Goal: Information Seeking & Learning: Get advice/opinions

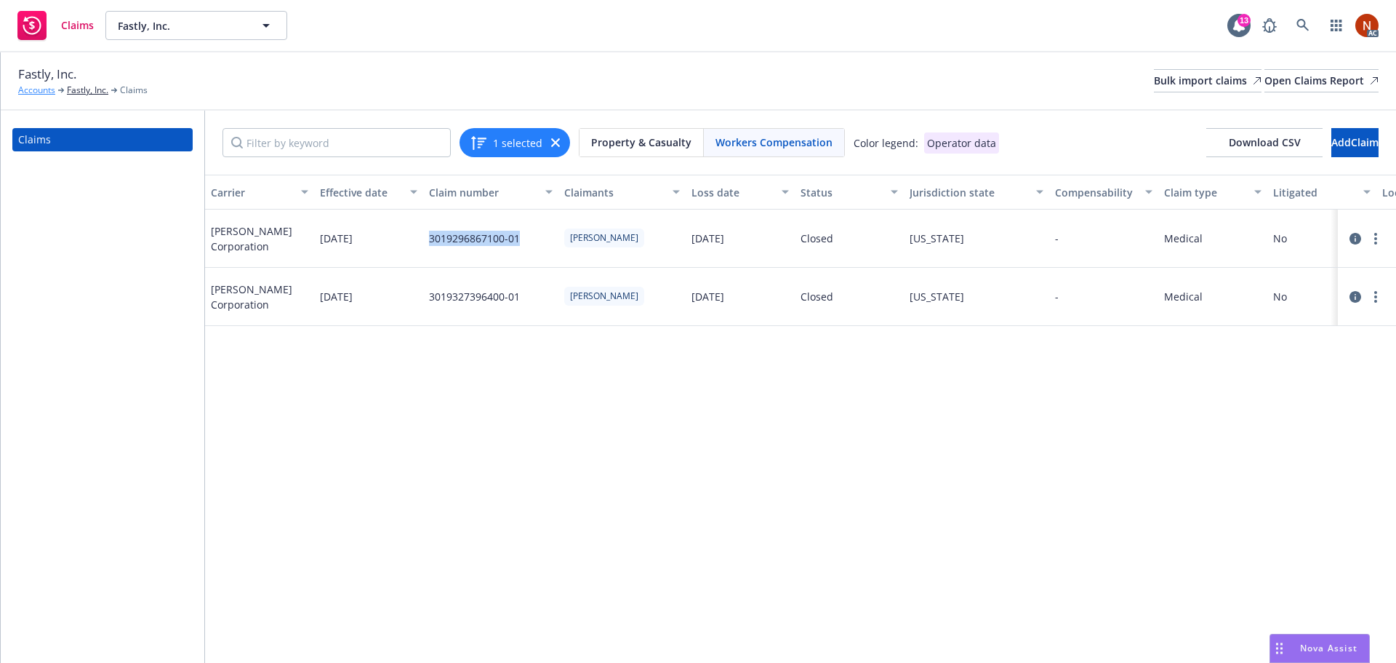
click at [36, 93] on link "Accounts" at bounding box center [36, 90] width 37 height 13
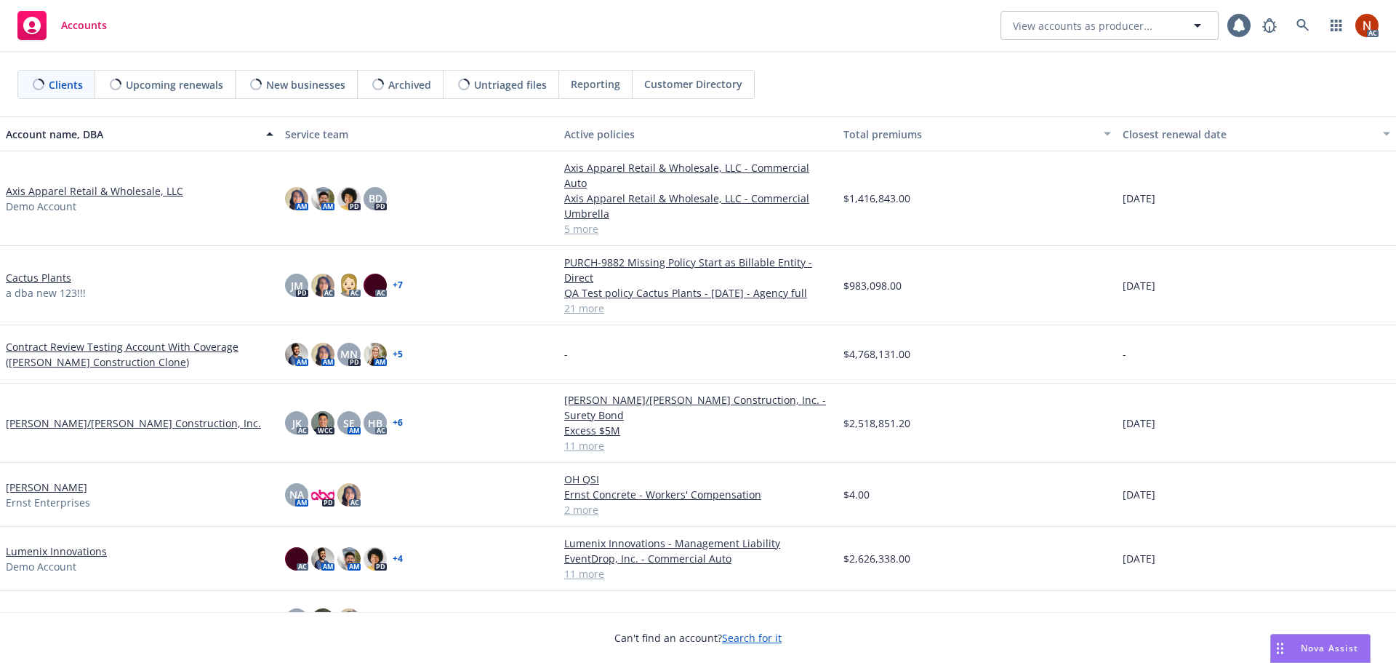
click at [1310, 643] on span "Nova Assist" at bounding box center [1329, 647] width 57 height 12
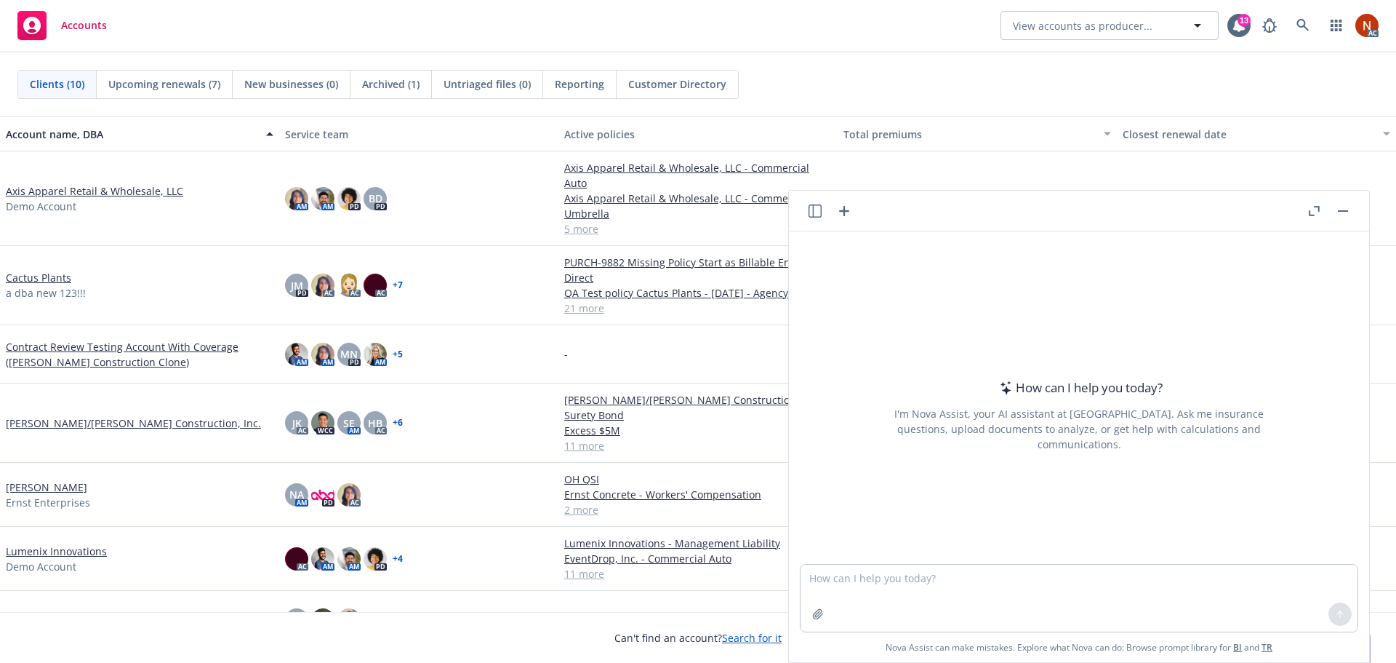
click at [812, 211] on icon "button" at bounding box center [815, 210] width 13 height 13
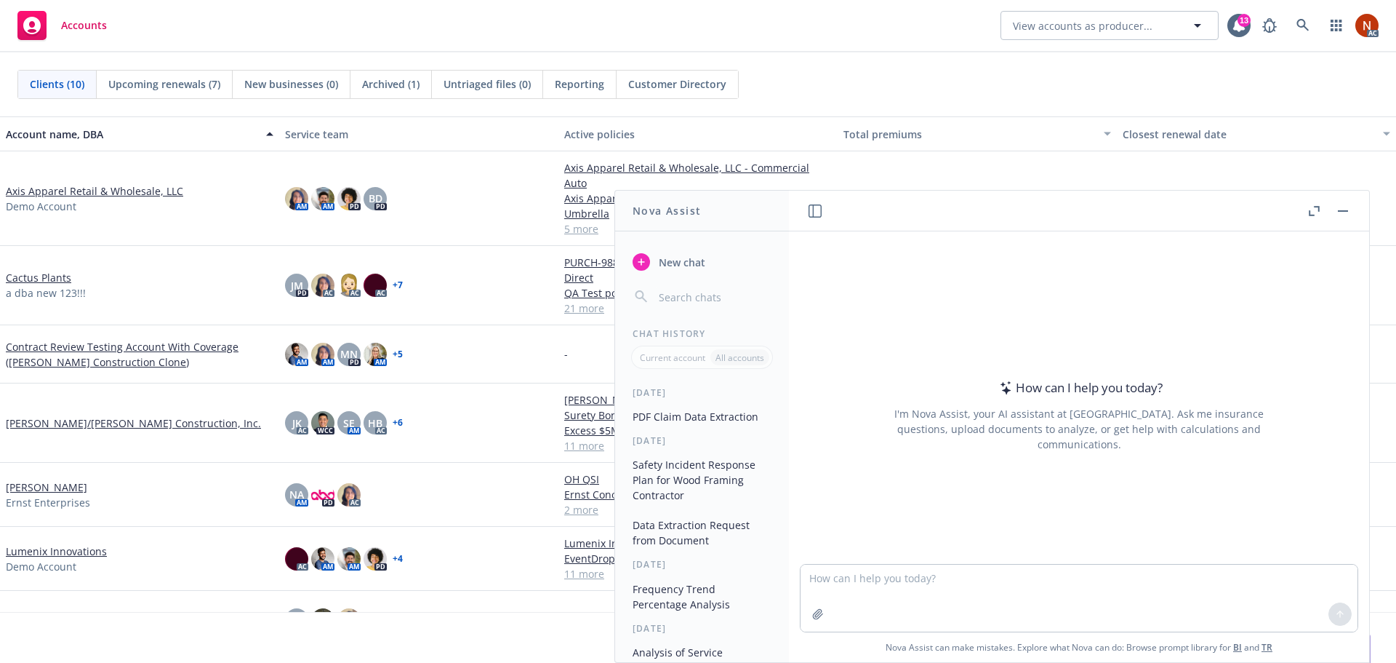
click at [681, 420] on button "PDF Claim Data Extraction" at bounding box center [702, 416] width 151 height 24
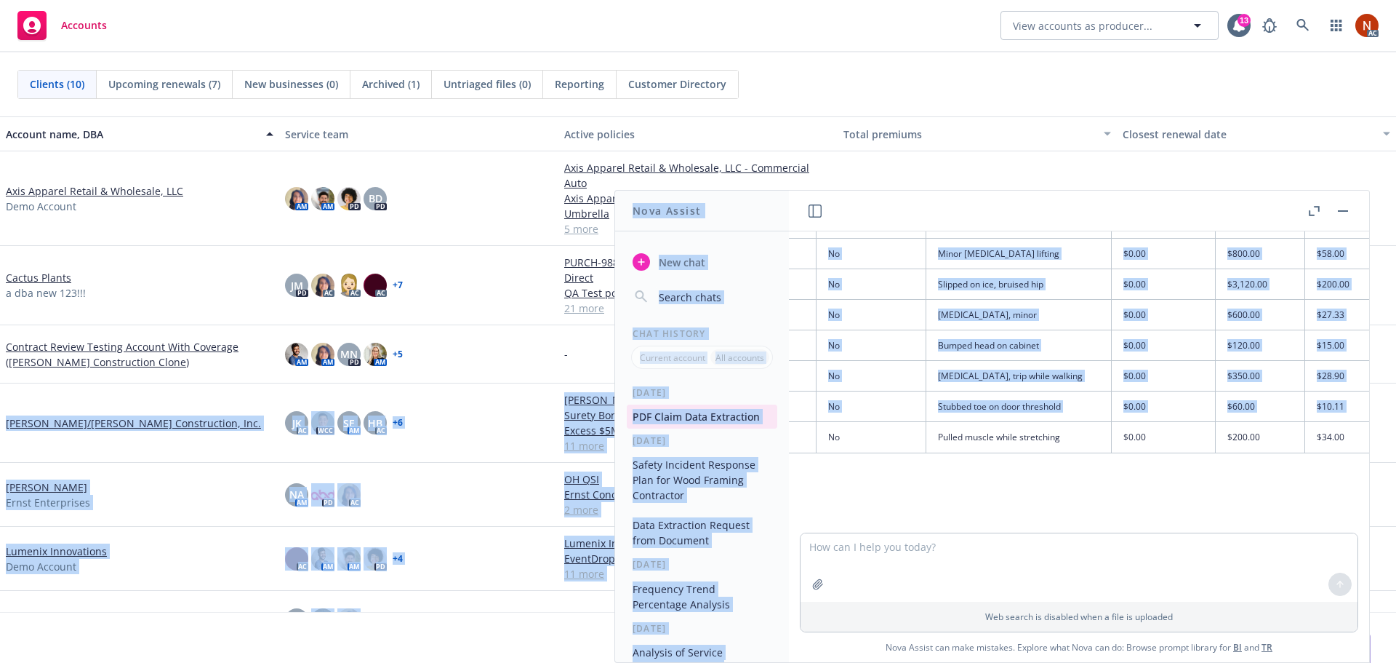
scroll to position [1970, 1978]
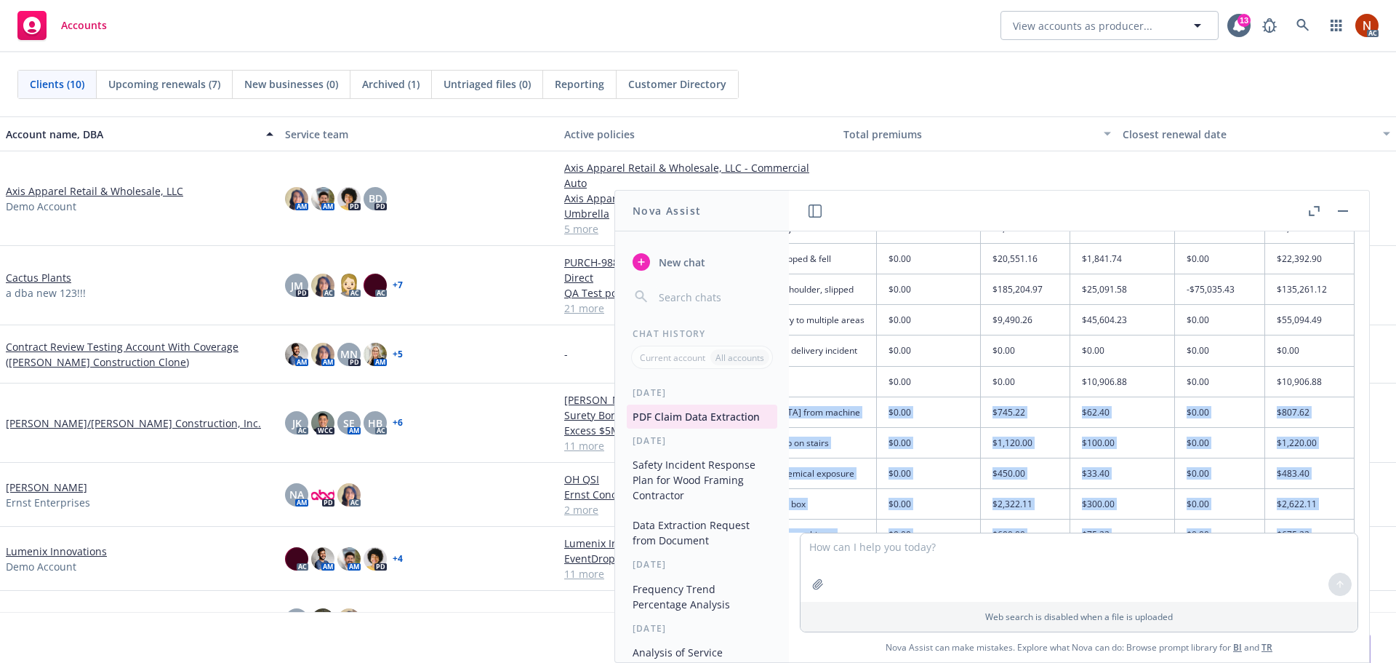
drag, startPoint x: 886, startPoint y: 423, endPoint x: 1303, endPoint y: 403, distance: 417.9
click at [1301, 389] on tbody "A00224189 [STREET_ADDRESS][PERSON_NAME] Cushions, quality, research & developme…" at bounding box center [149, 518] width 2411 height 613
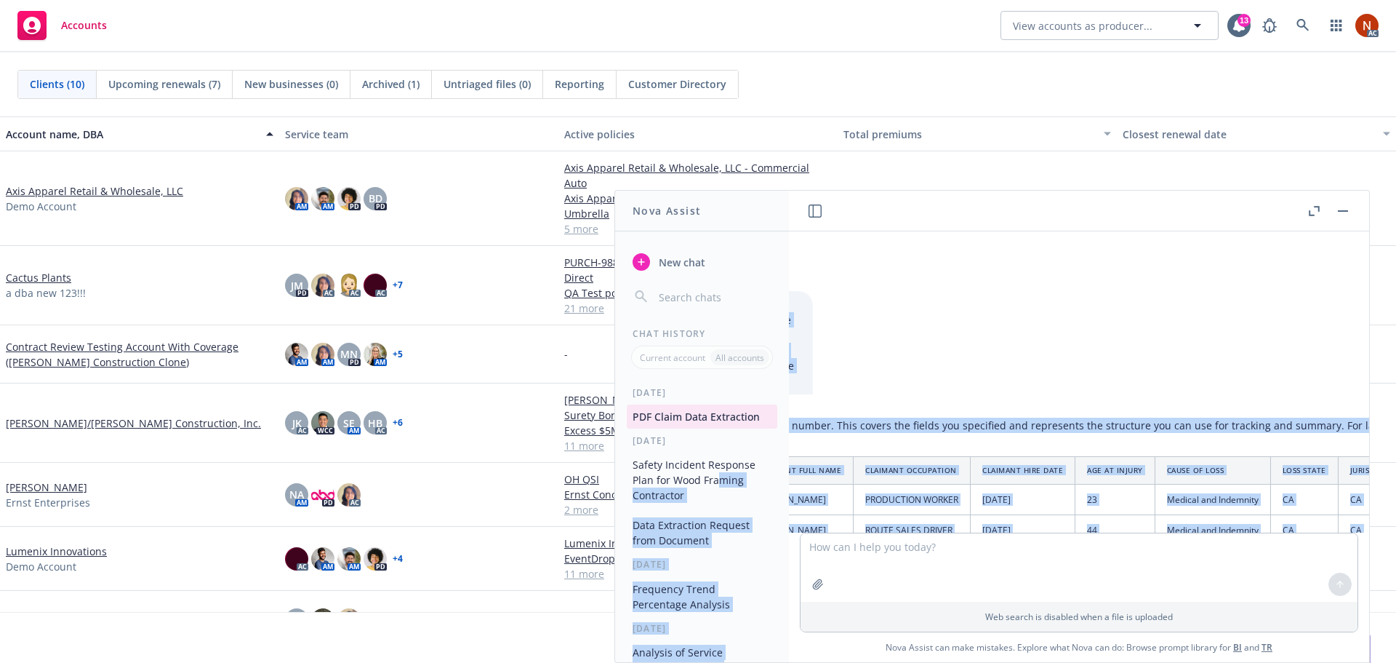
scroll to position [0, 0]
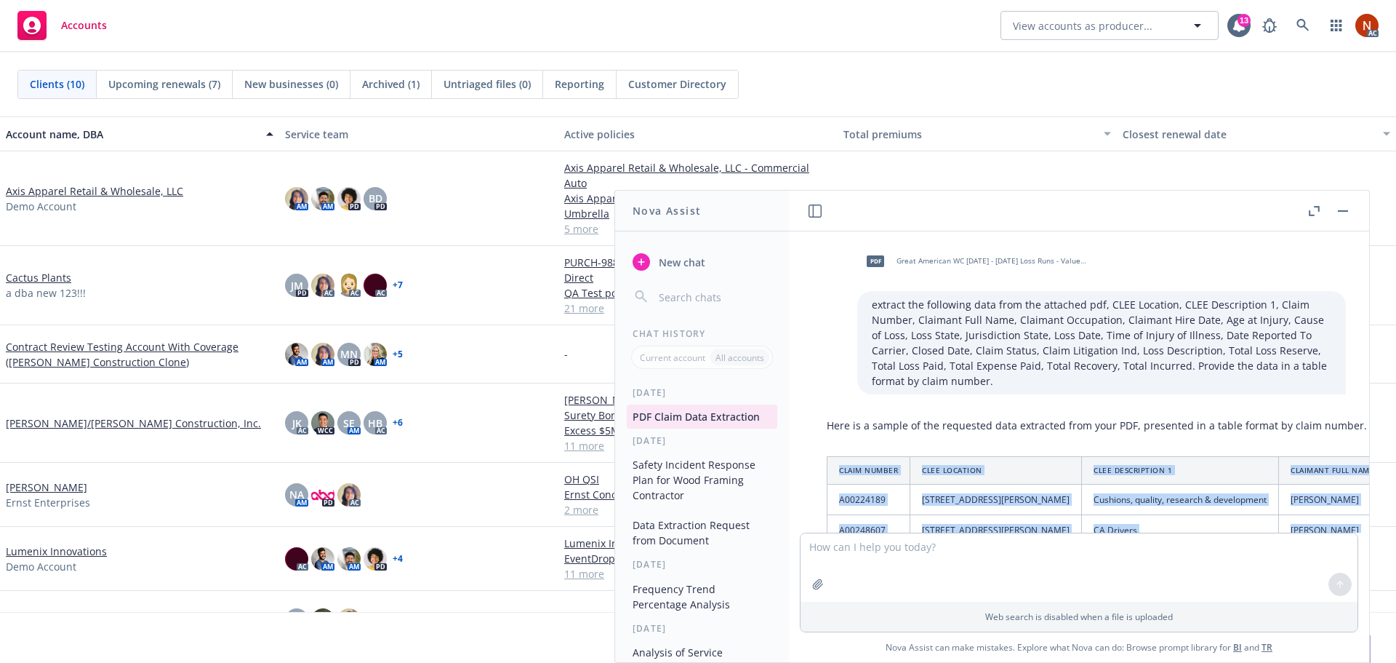
drag, startPoint x: 1300, startPoint y: 427, endPoint x: 836, endPoint y: 467, distance: 465.0
click at [836, 467] on div "pdf Great American WC [DATE] - [DATE] Loss Runs - Valued [DATE] (1).pdf extract…" at bounding box center [1079, 381] width 580 height 301
copy div "Claim Number CLEE Location CLEE Description 1 Claimant Full Name Claimant Occup…"
click at [895, 474] on th "Claim Number" at bounding box center [869, 471] width 83 height 28
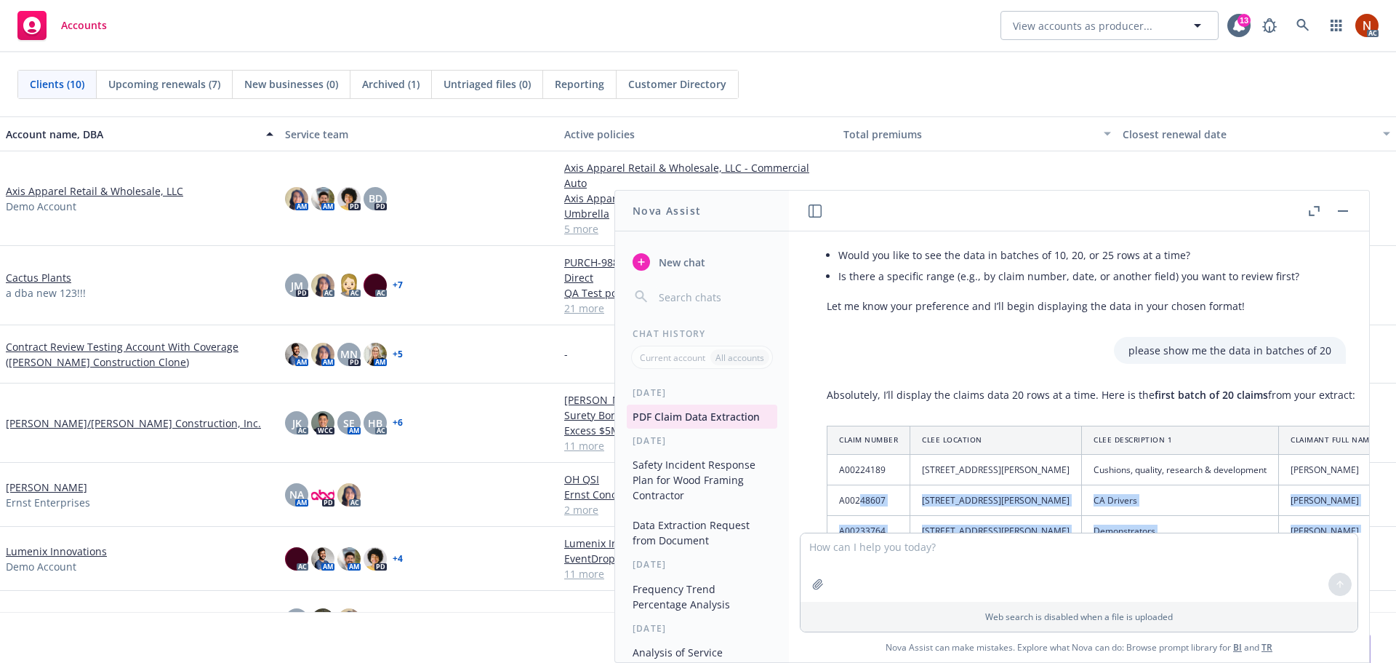
scroll to position [1356, 0]
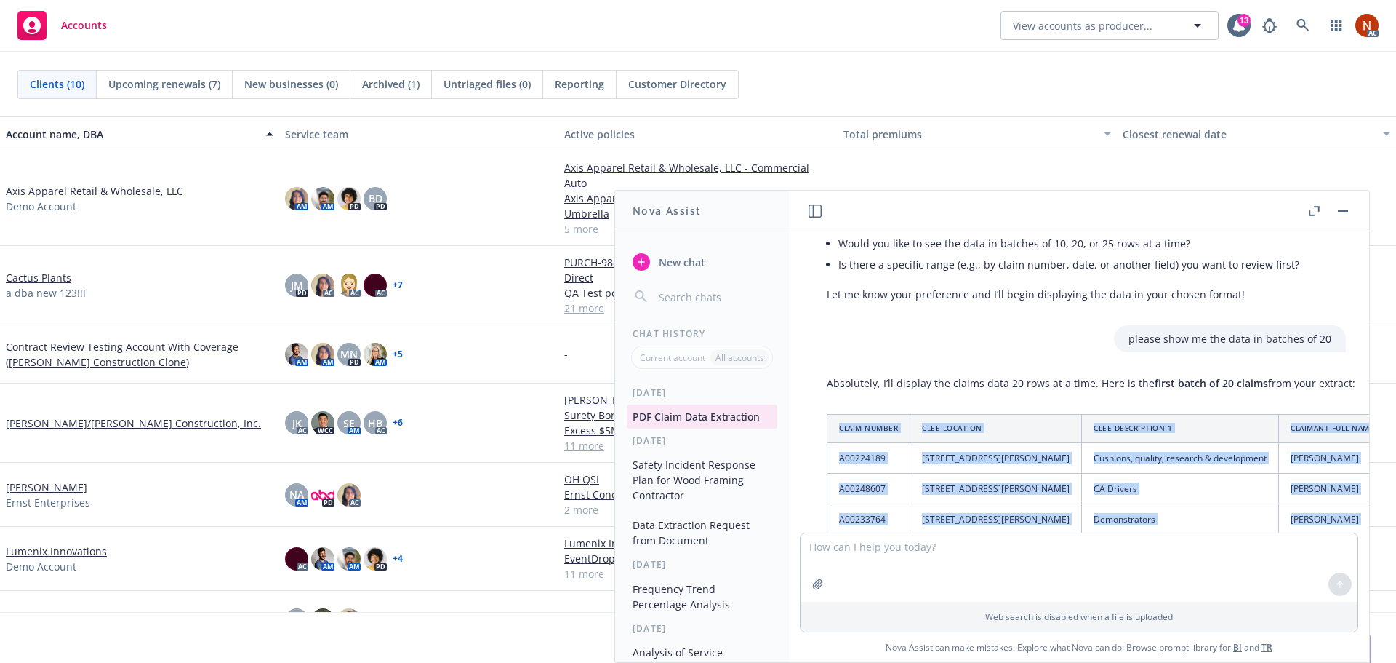
drag, startPoint x: 1222, startPoint y: 426, endPoint x: 829, endPoint y: 425, distance: 393.4
copy table "Claim Number CLEE Location CLEE Description 1 Claimant Full Name Claimant Occup…"
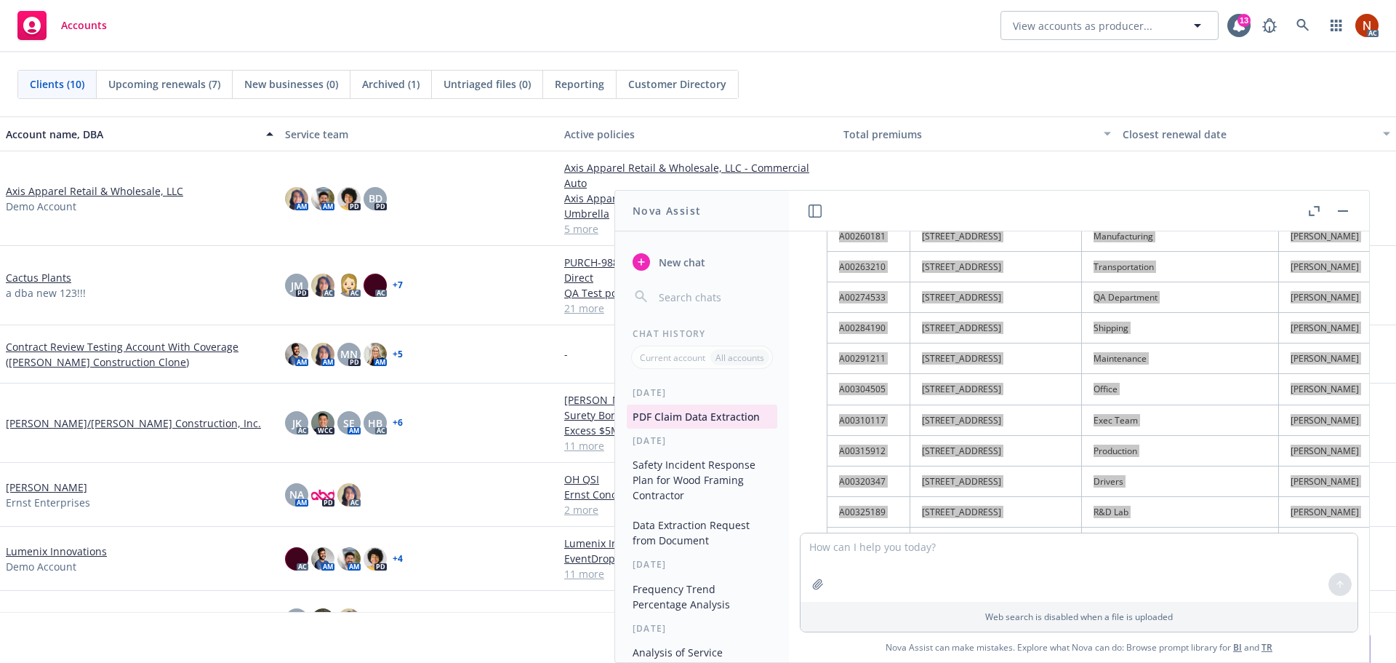
scroll to position [1970, 0]
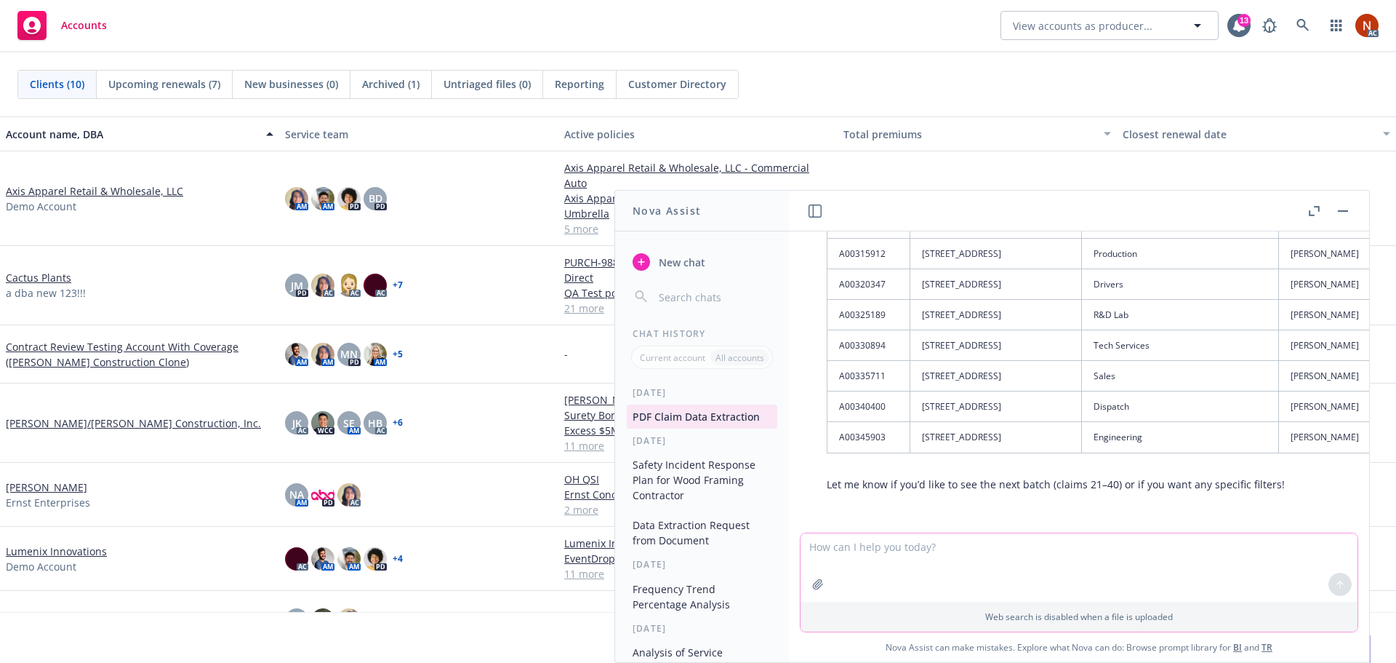
click at [935, 554] on textarea at bounding box center [1079, 567] width 557 height 68
type textarea "please show me the next batch (21-40)"
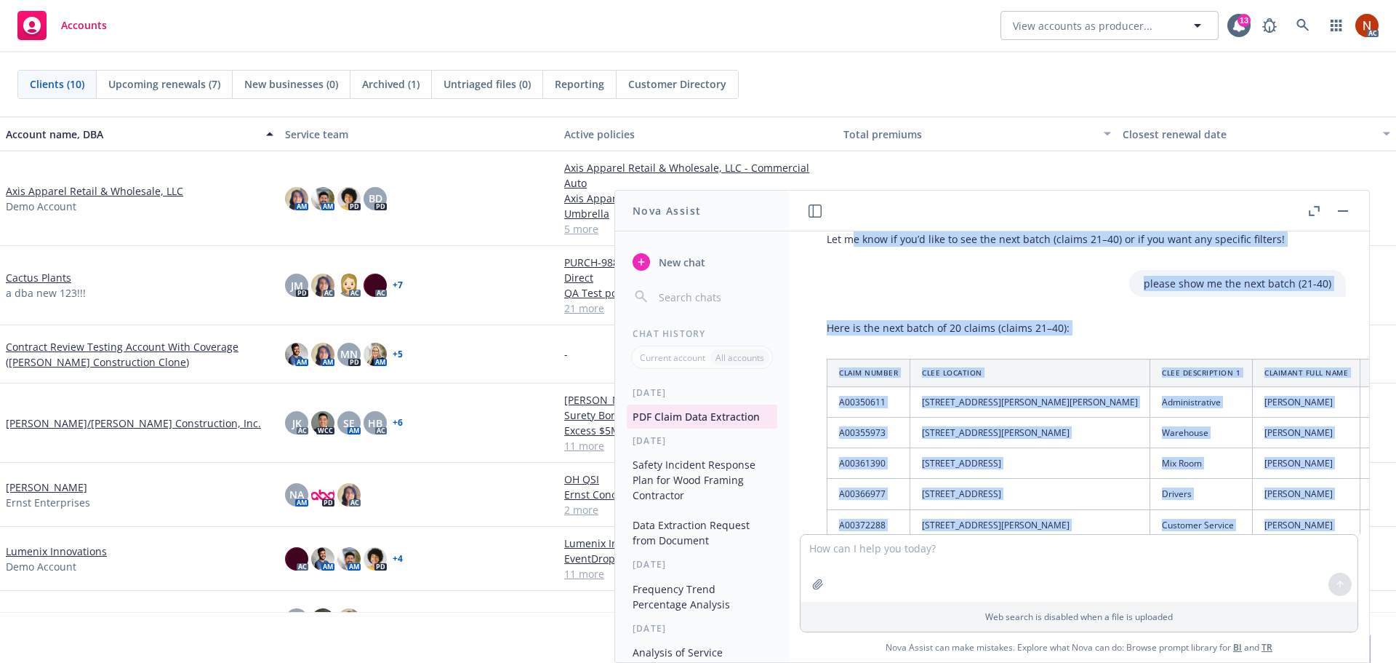
scroll to position [2172, 0]
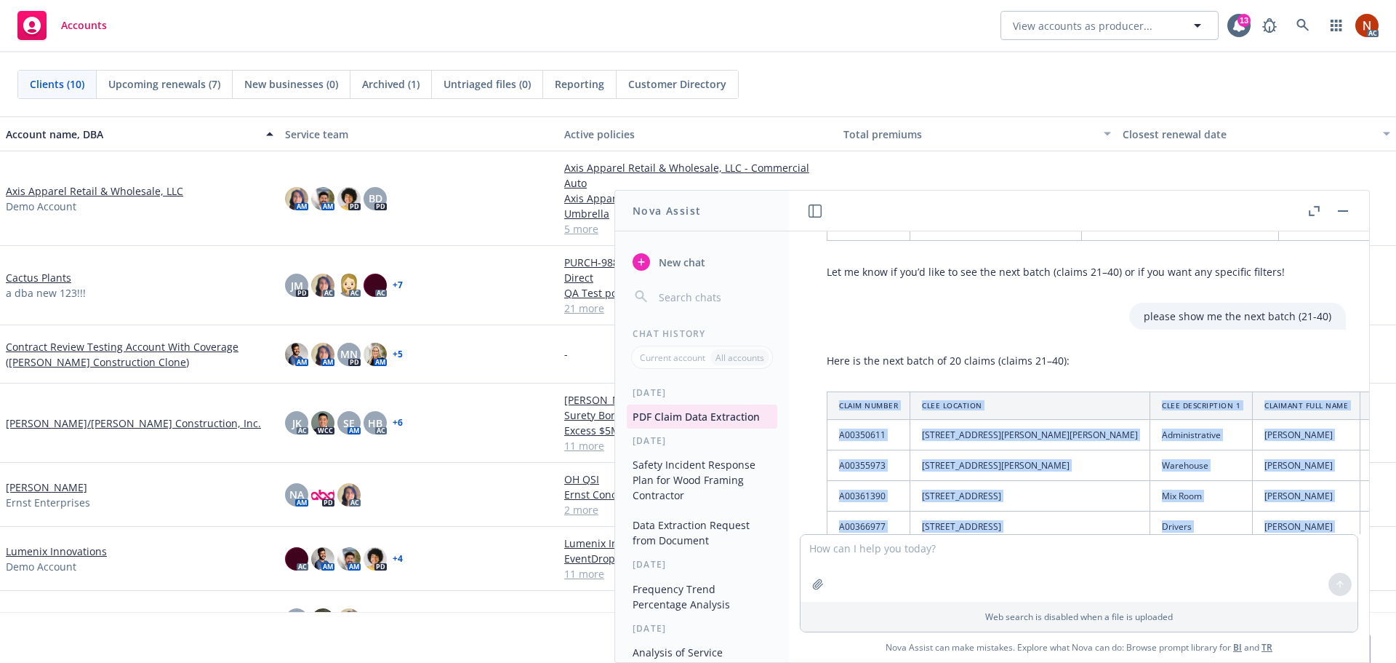
drag, startPoint x: 1150, startPoint y: 429, endPoint x: 838, endPoint y: 407, distance: 313.5
copy table "Claim Number CLEE Location CLEE Description 1 Claimant Full Name Claimant Occup…"
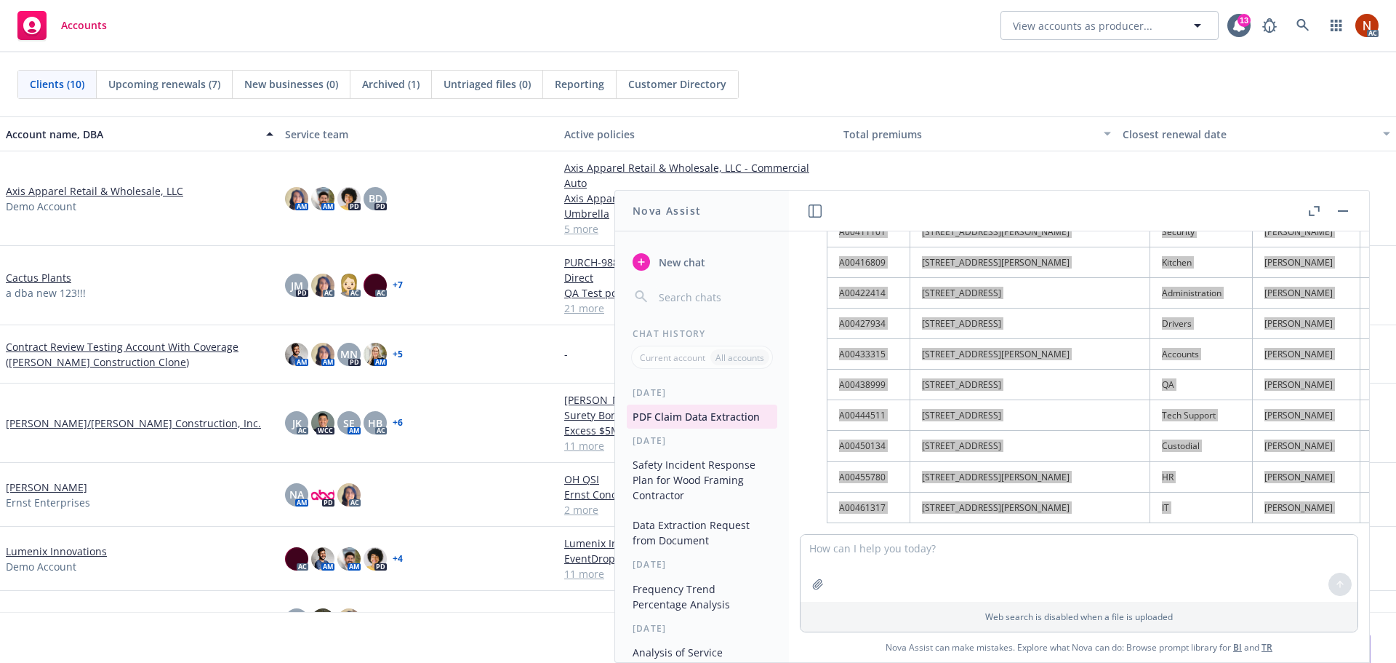
scroll to position [2791, 0]
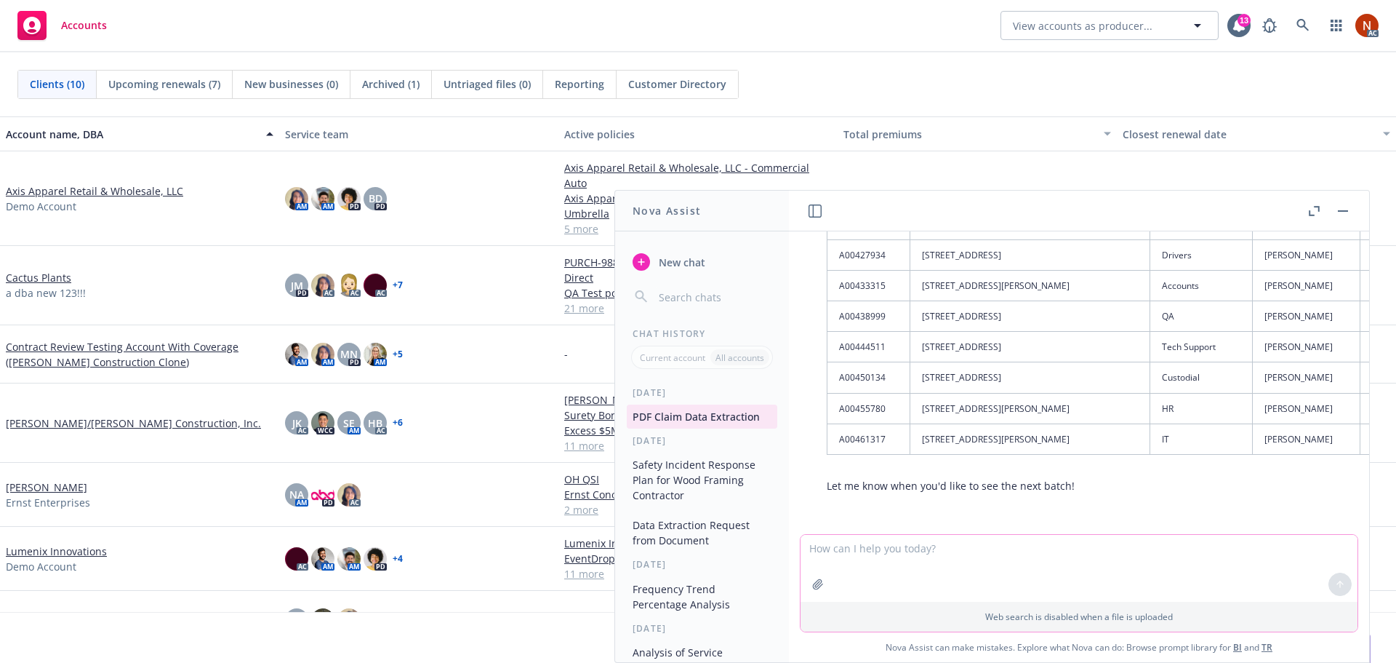
click at [865, 541] on textarea at bounding box center [1079, 568] width 557 height 67
type textarea "please provide next batch"
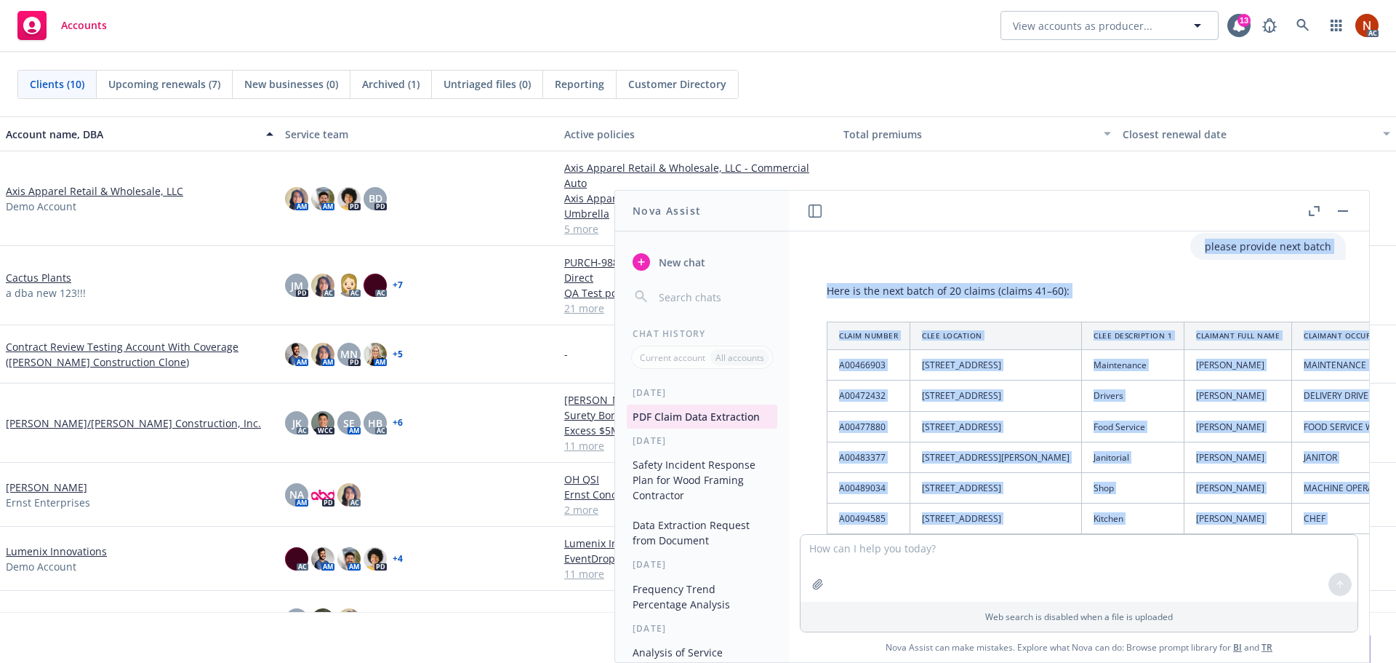
scroll to position [3052, 0]
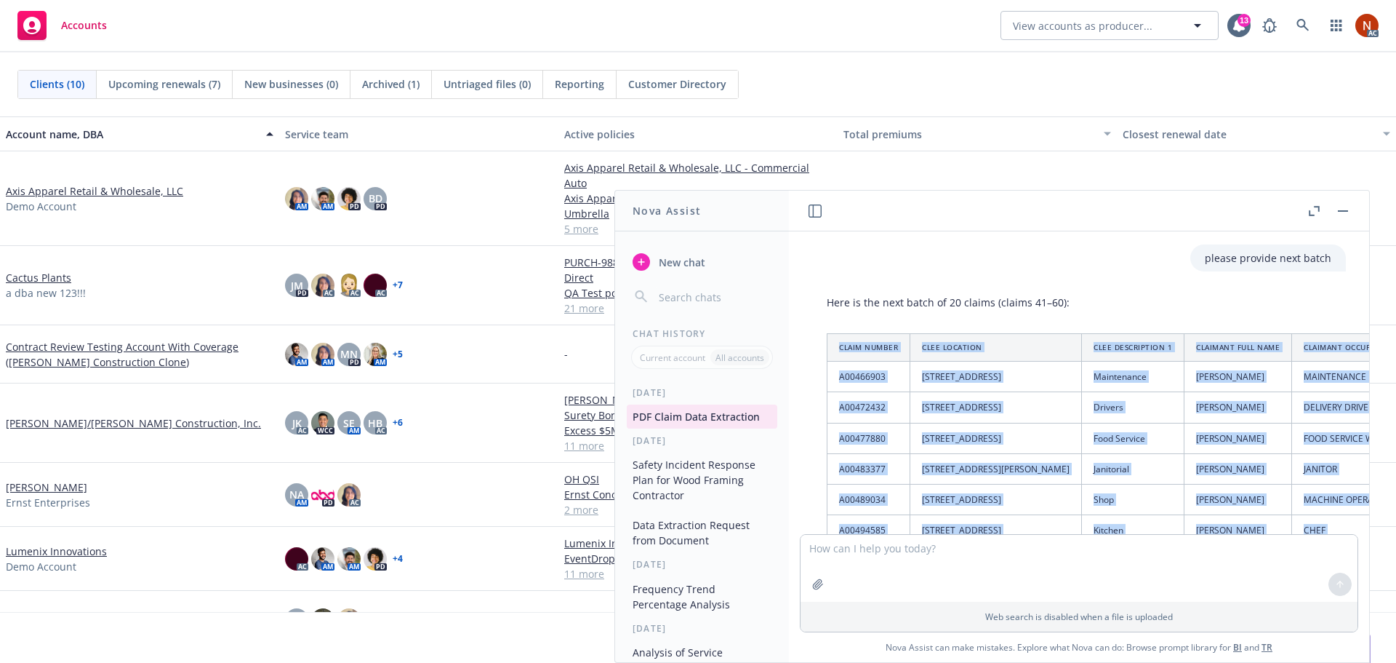
drag, startPoint x: 1137, startPoint y: 429, endPoint x: 833, endPoint y: 344, distance: 315.7
copy table "Claim Number CLEE Location CLEE Description 1 Claimant Full Name Claimant Occup…"
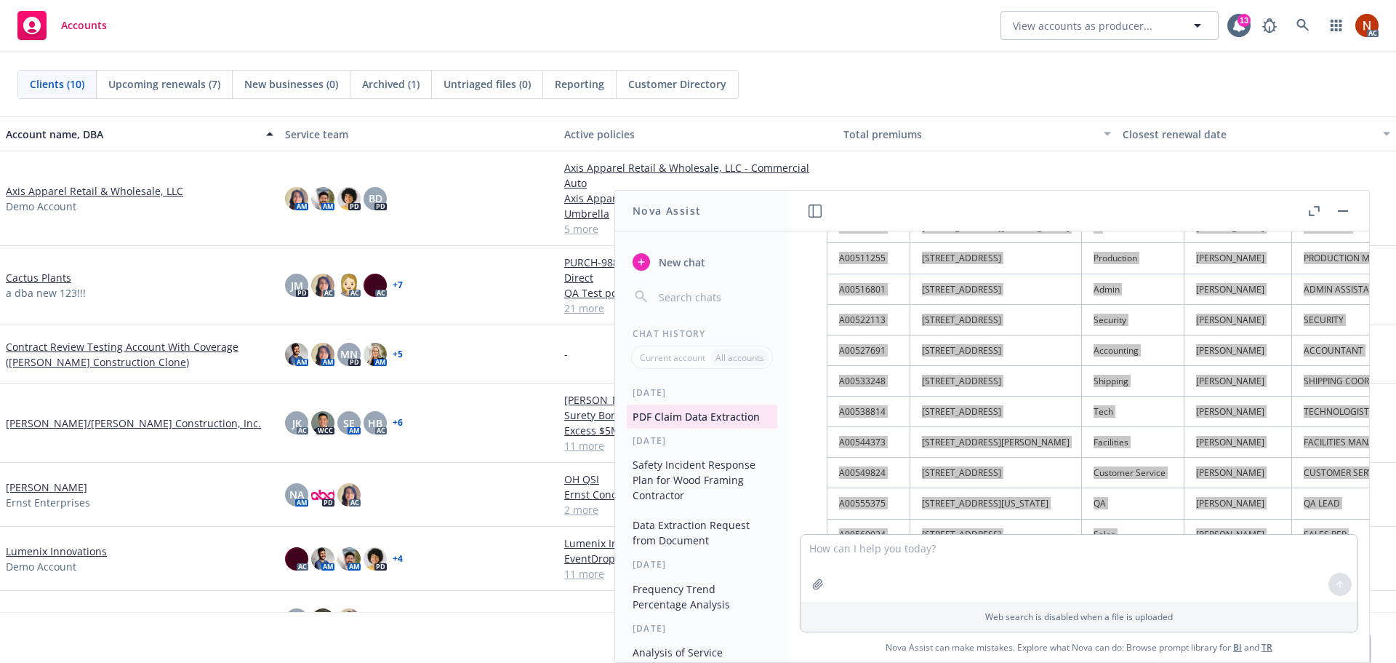
scroll to position [3583, 0]
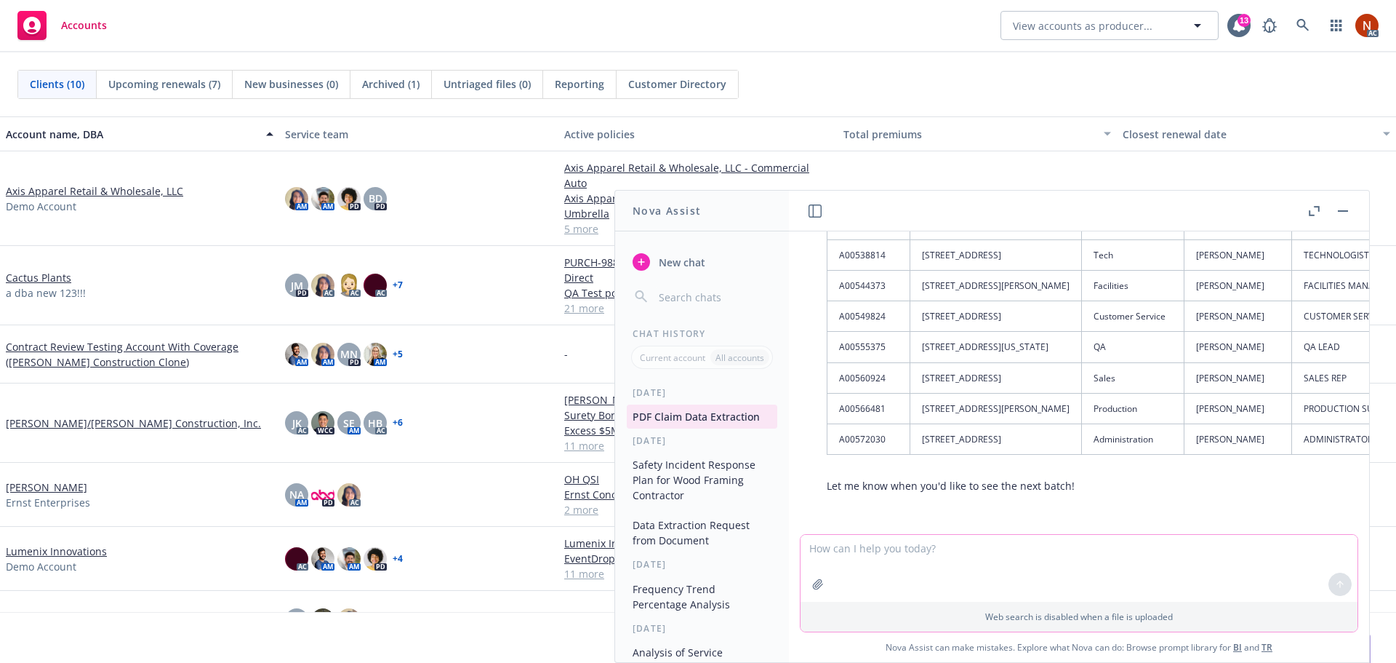
click at [914, 551] on textarea at bounding box center [1079, 568] width 557 height 67
type textarea "please provide next batch"
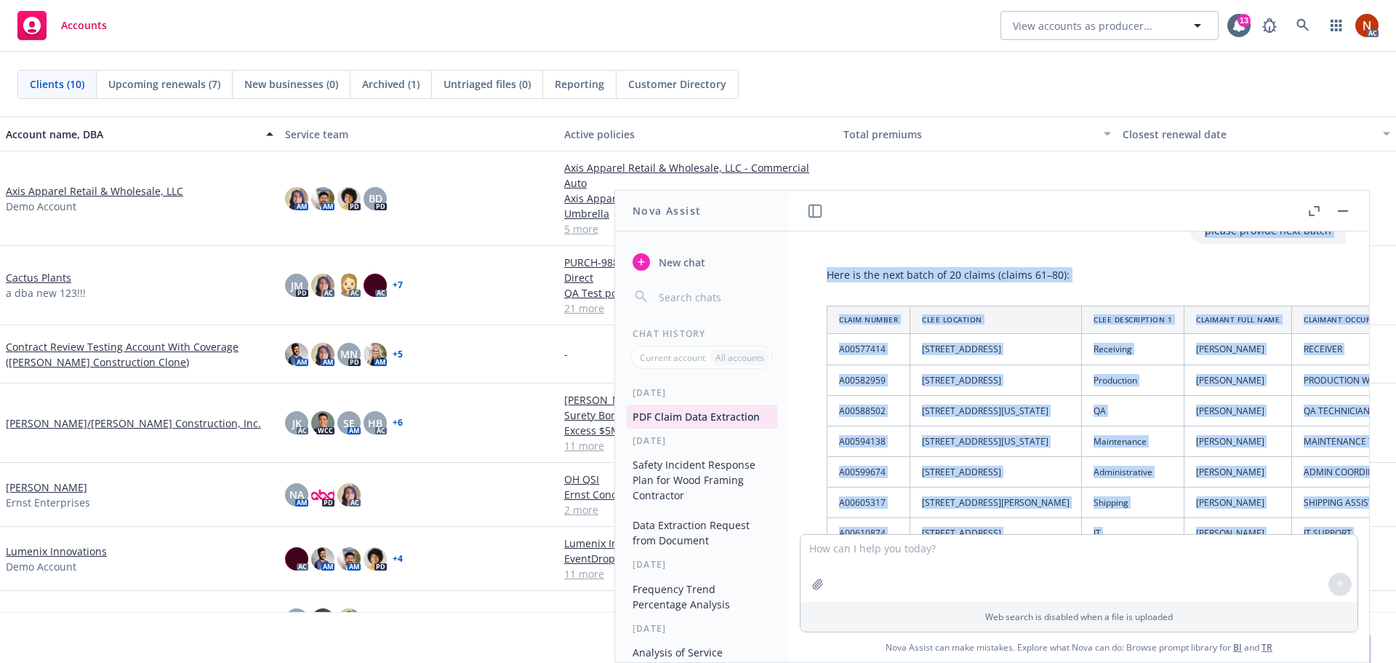
scroll to position [3737, 0]
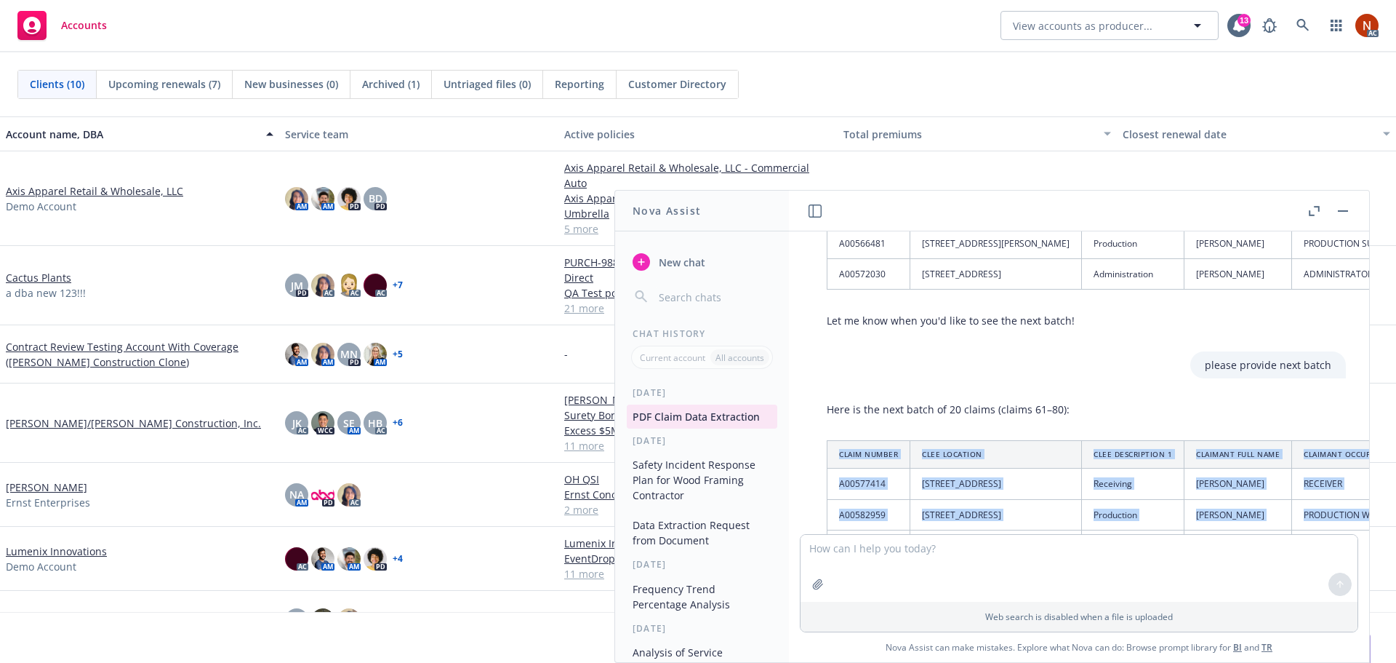
drag, startPoint x: 1036, startPoint y: 429, endPoint x: 835, endPoint y: 447, distance: 201.5
copy table "Claim Number CLEE Location CLEE Description 1 Claimant Full Name Claimant Occup…"
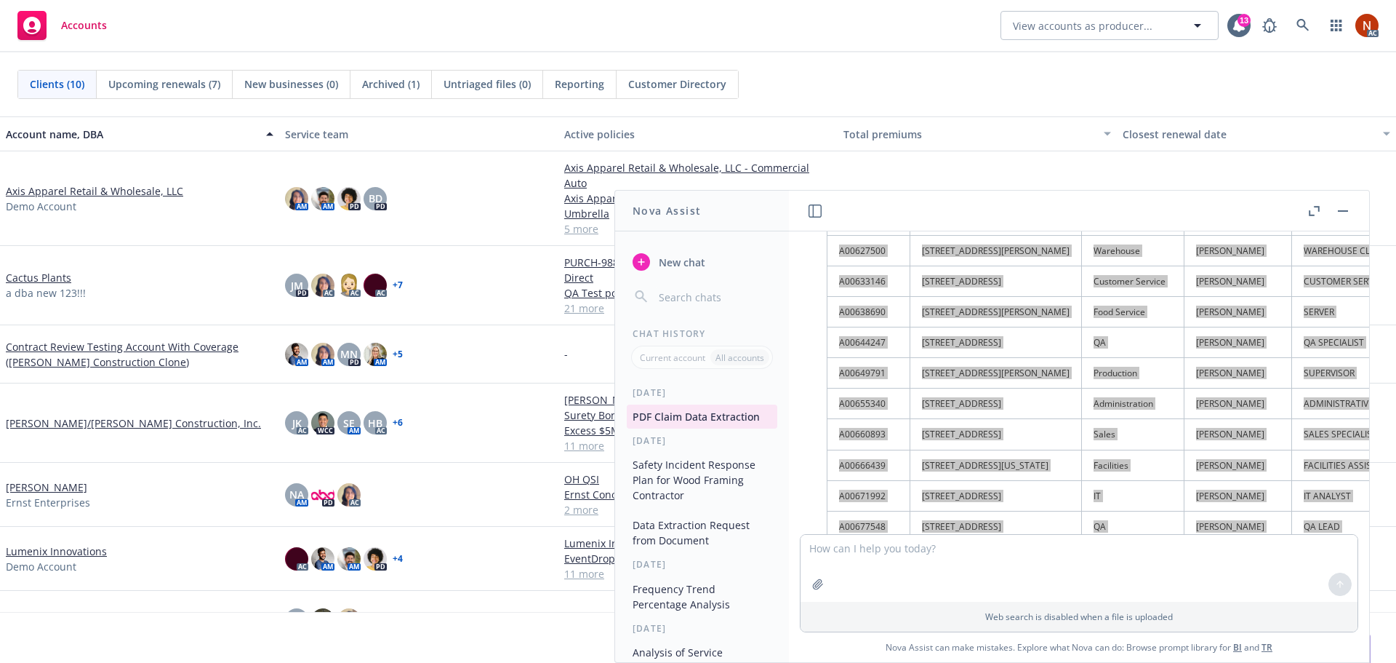
scroll to position [4375, 0]
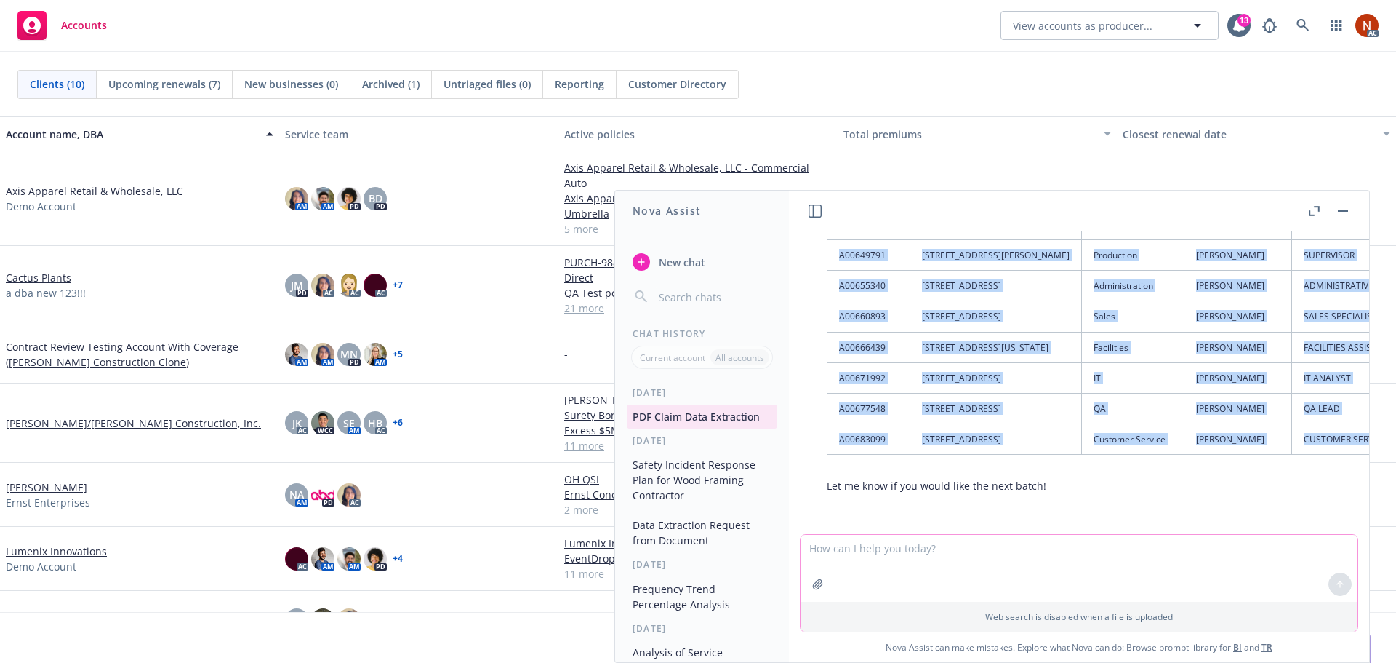
click at [892, 551] on textarea at bounding box center [1079, 568] width 557 height 67
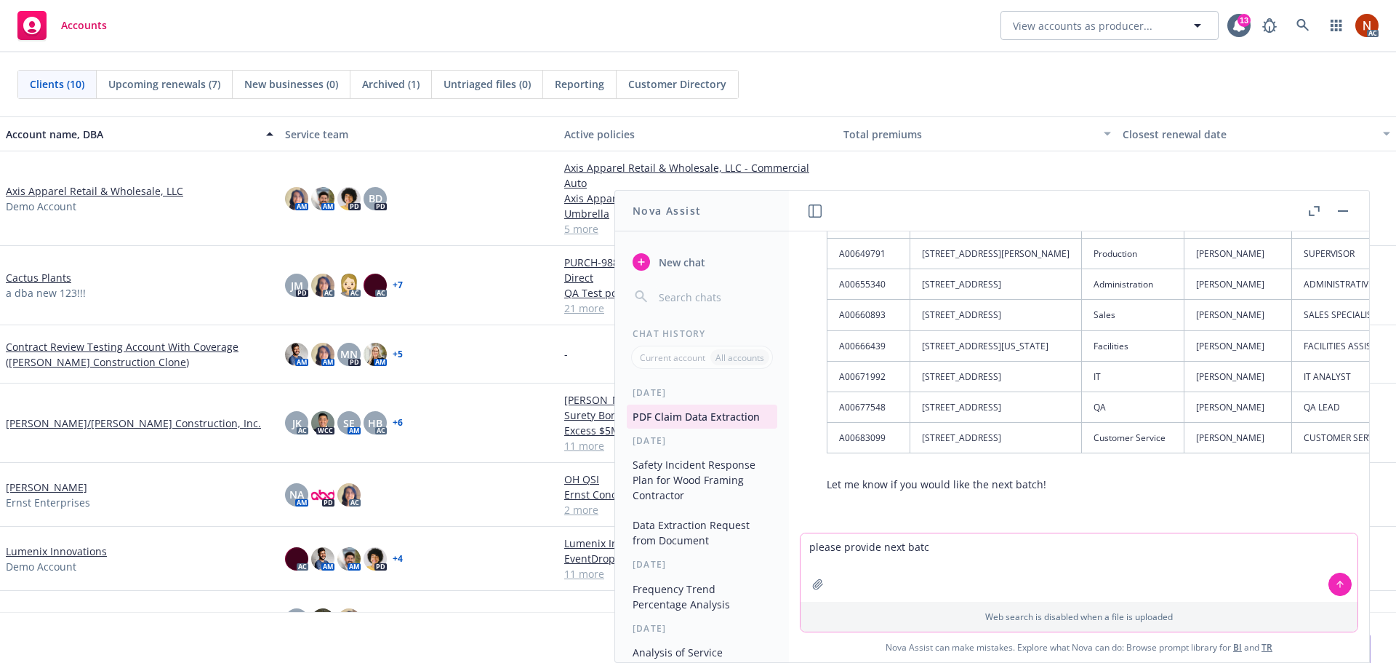
type textarea "please provide next batch"
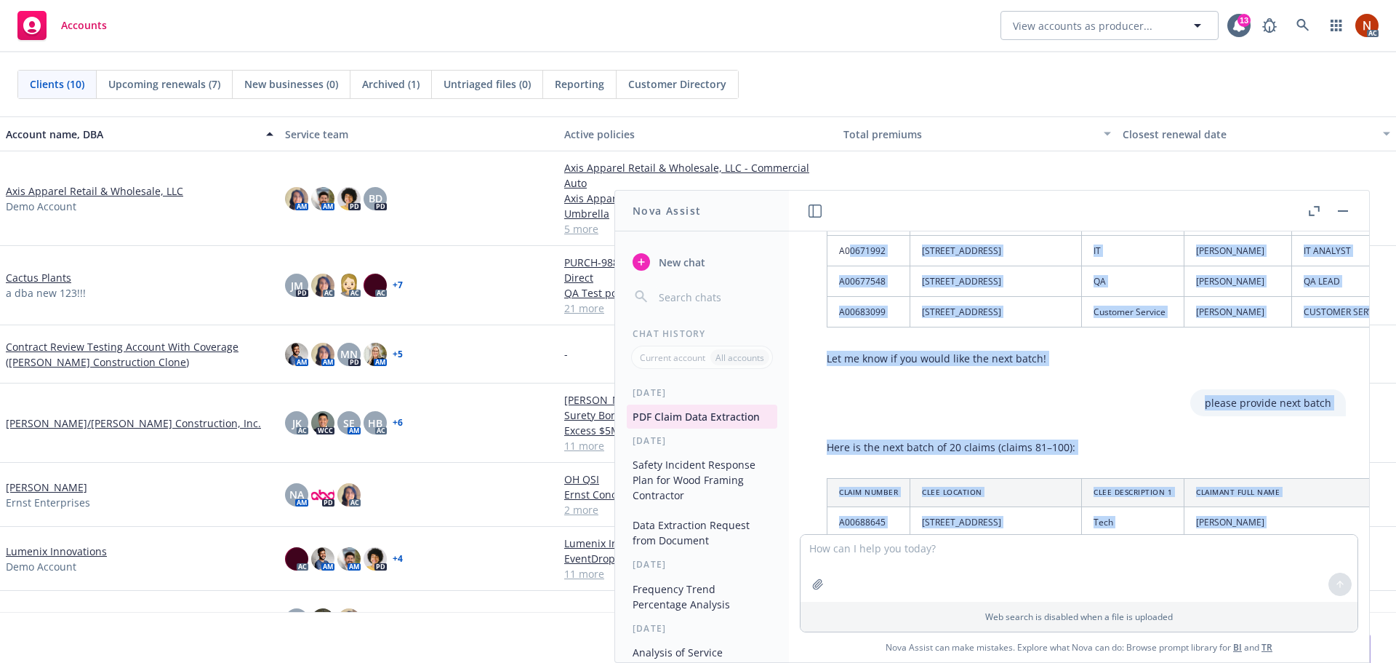
scroll to position [4478, 0]
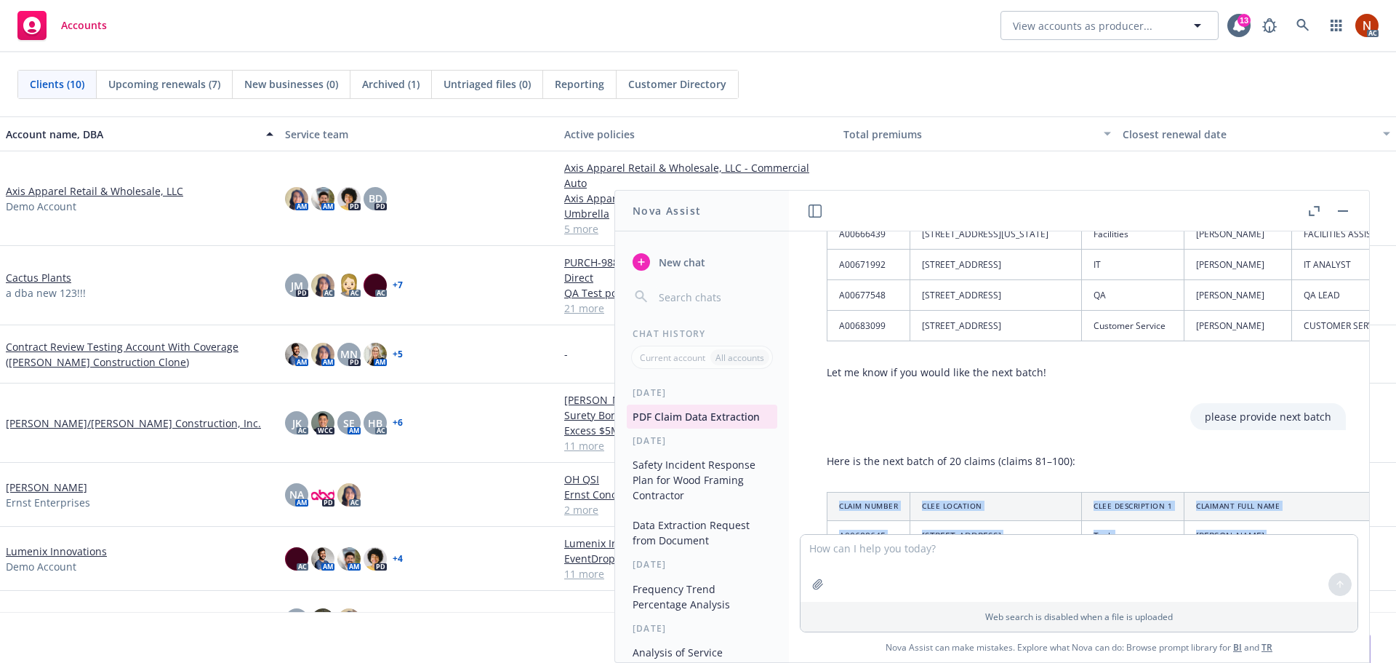
drag, startPoint x: 1133, startPoint y: 429, endPoint x: 837, endPoint y: 508, distance: 306.4
copy table "Claim Number CLEE Location CLEE Description 1 Claimant Full Name Claimant Occup…"
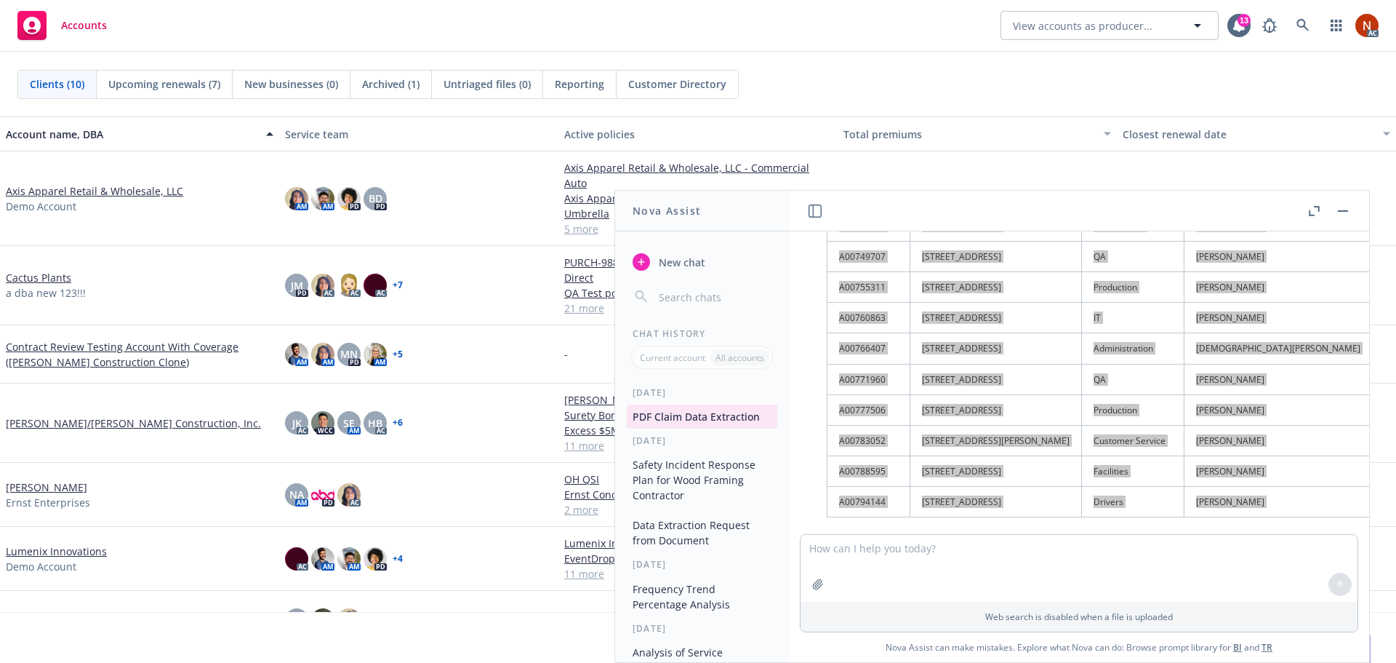
scroll to position [5167, 0]
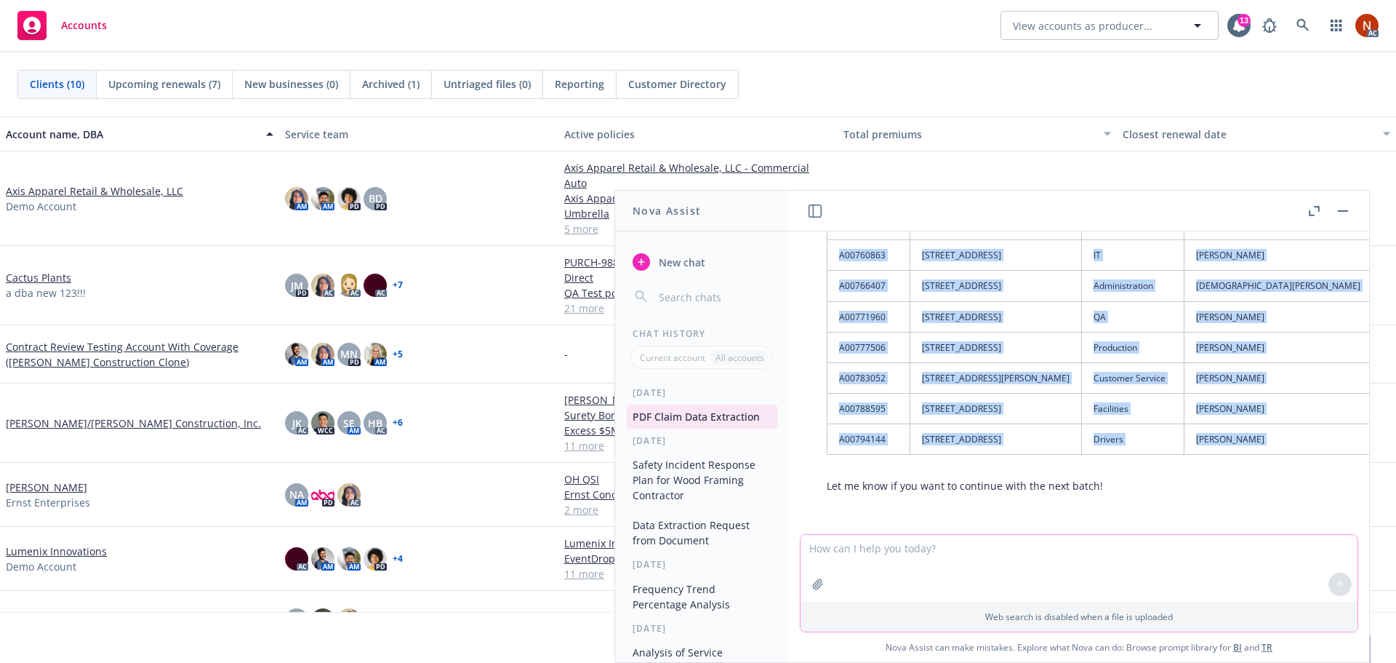
click at [882, 553] on textarea at bounding box center [1079, 568] width 557 height 67
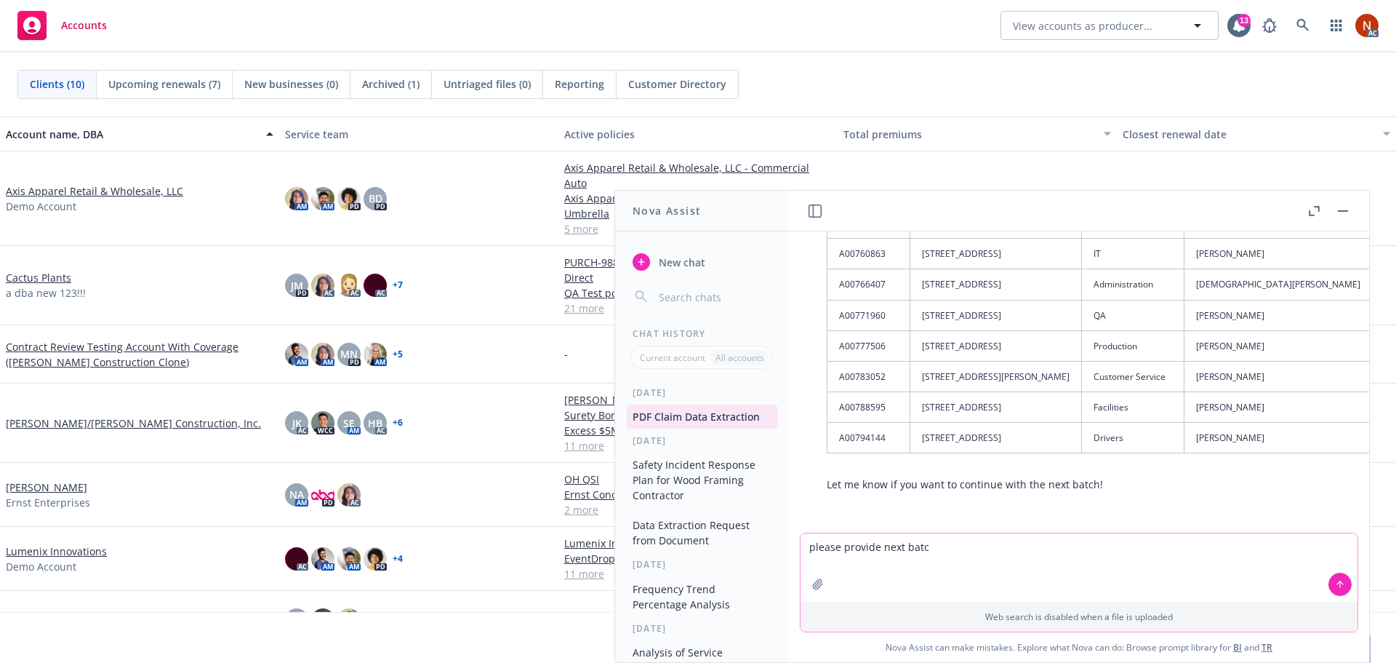
type textarea "please provide next batch"
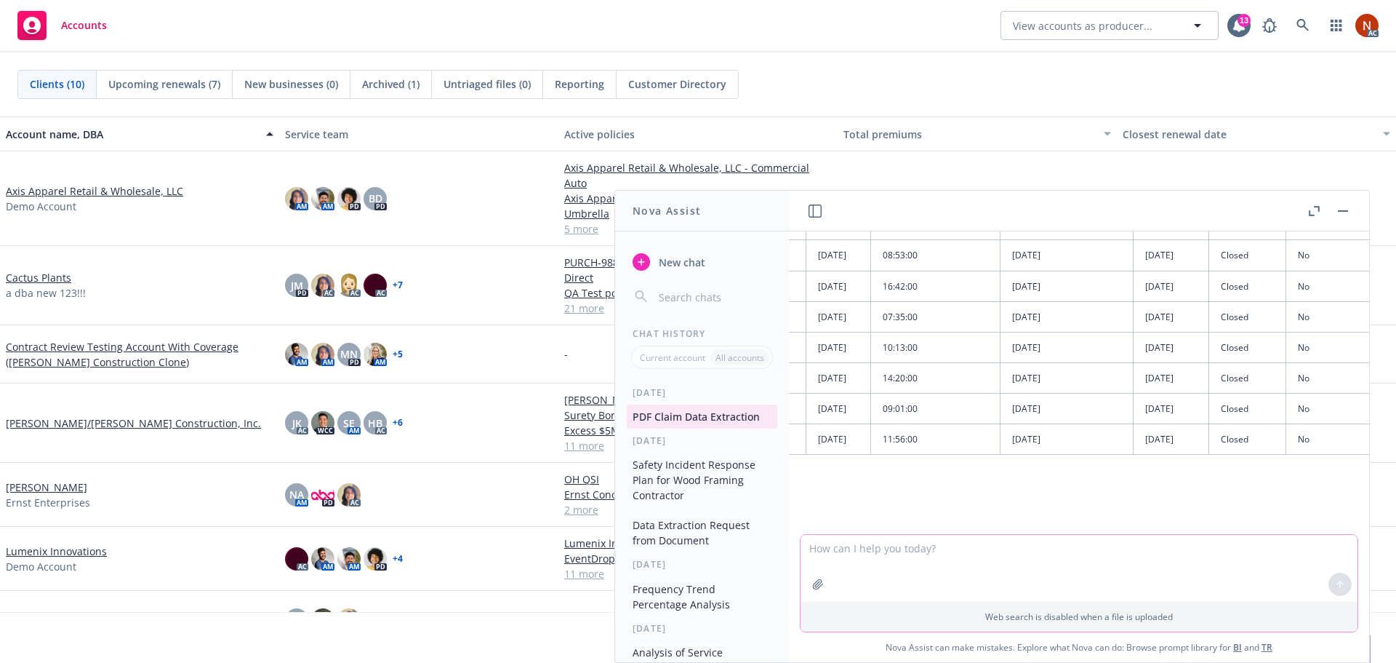
scroll to position [5959, 1978]
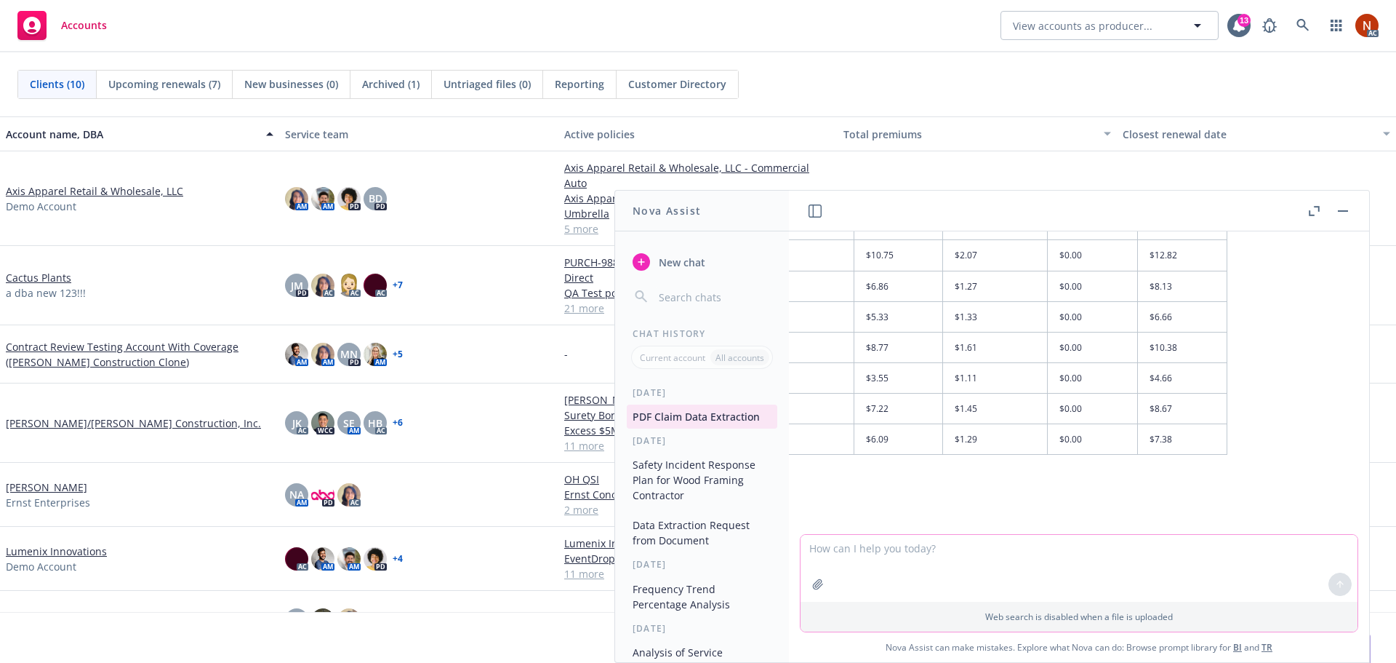
click at [961, 553] on textarea at bounding box center [1079, 568] width 557 height 67
type textarea "please provide next batch"
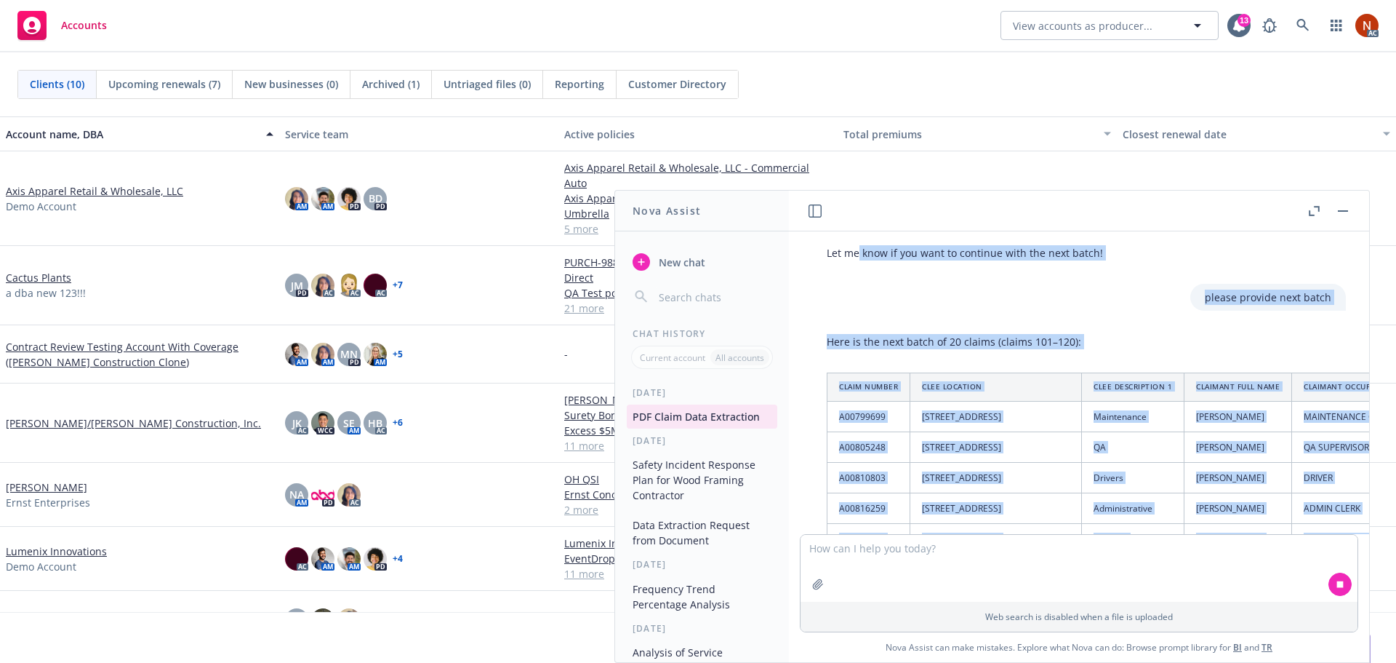
scroll to position [5386, 0]
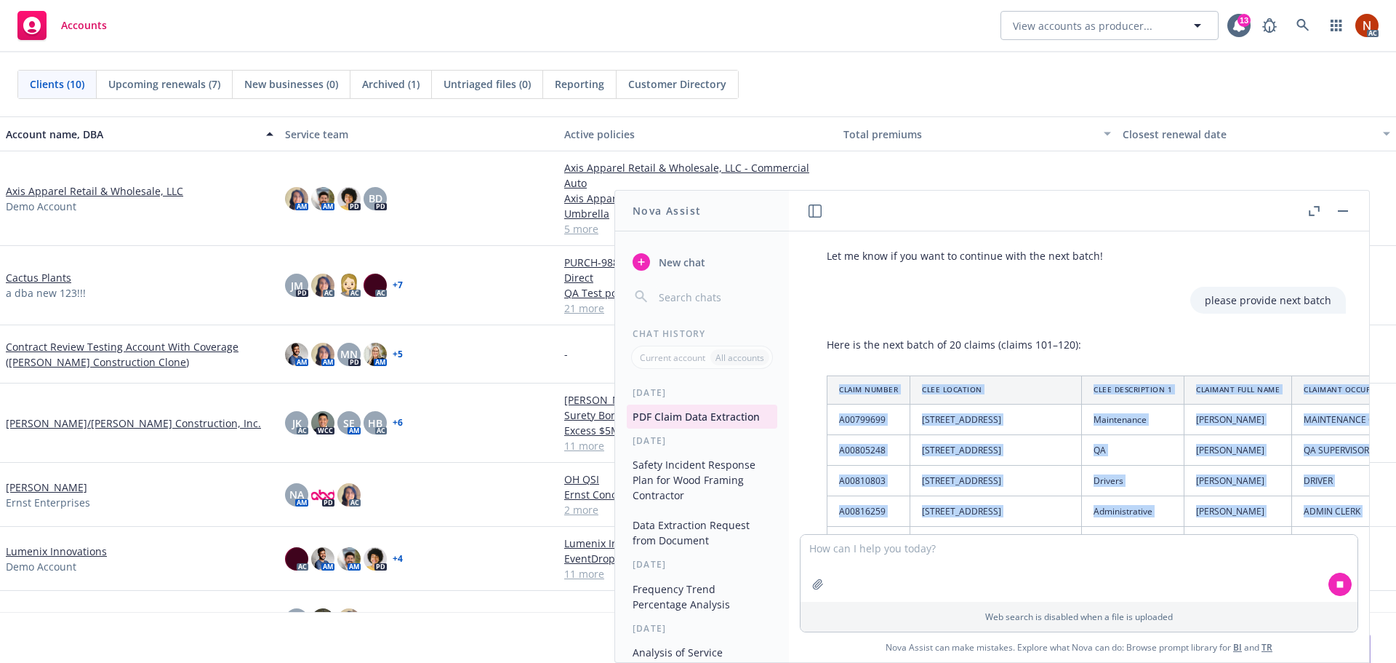
drag, startPoint x: 1121, startPoint y: 433, endPoint x: 837, endPoint y: 389, distance: 287.0
copy table "Claim Number CLEE Location CLEE Description 1 Claimant Full Name Claimant Occup…"
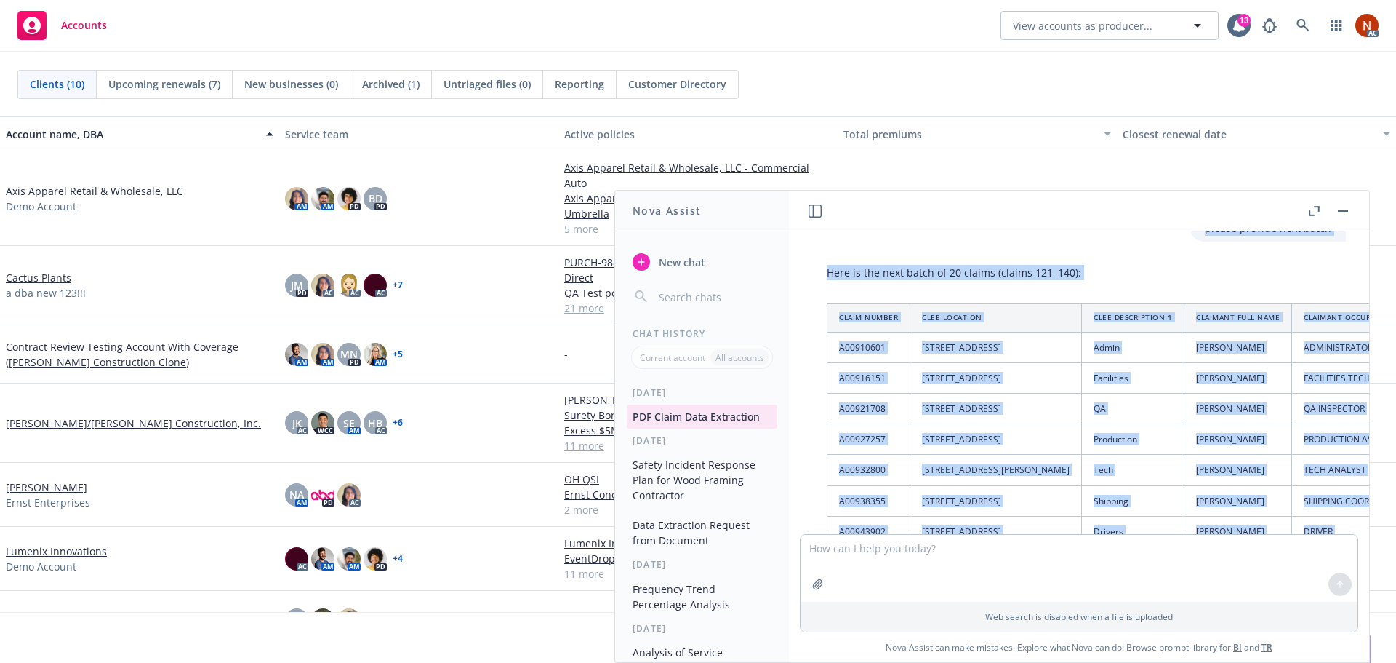
scroll to position [6237, 0]
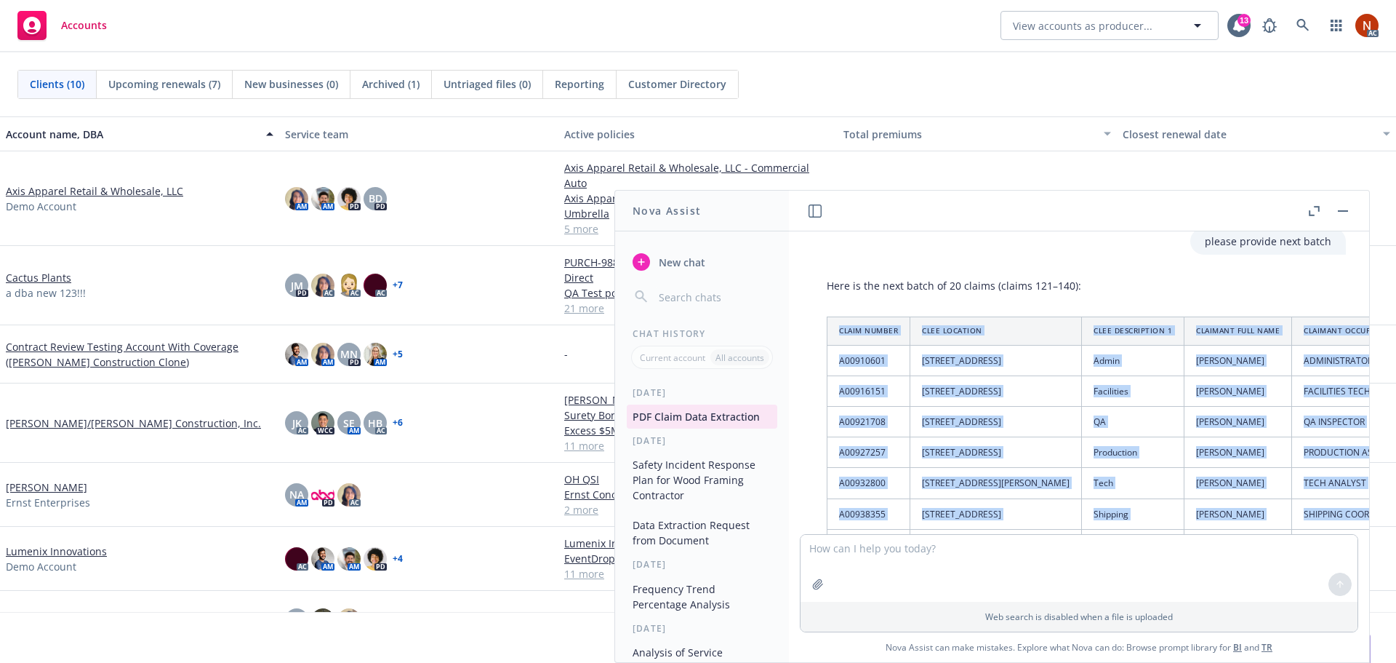
drag, startPoint x: 905, startPoint y: 429, endPoint x: 839, endPoint y: 329, distance: 120.2
copy table "Claim Number CLEE Location CLEE Description 1 Claimant Full Name Claimant Occup…"
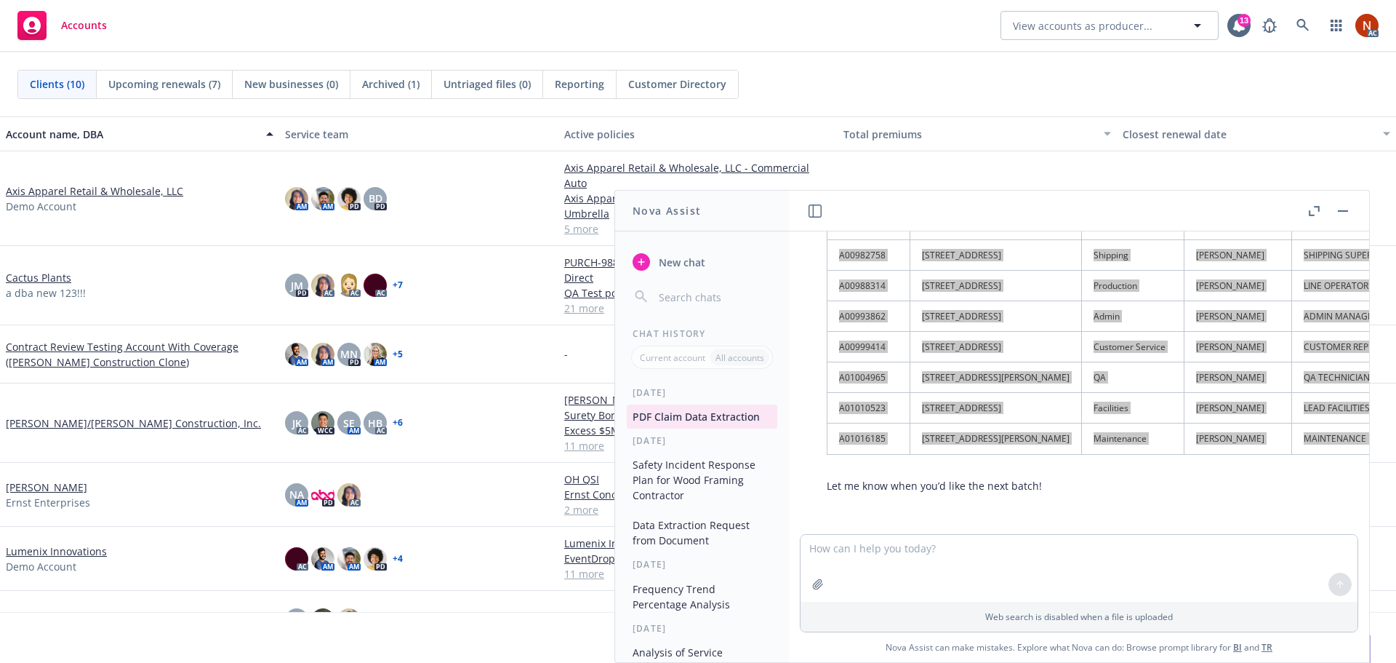
scroll to position [6752, 0]
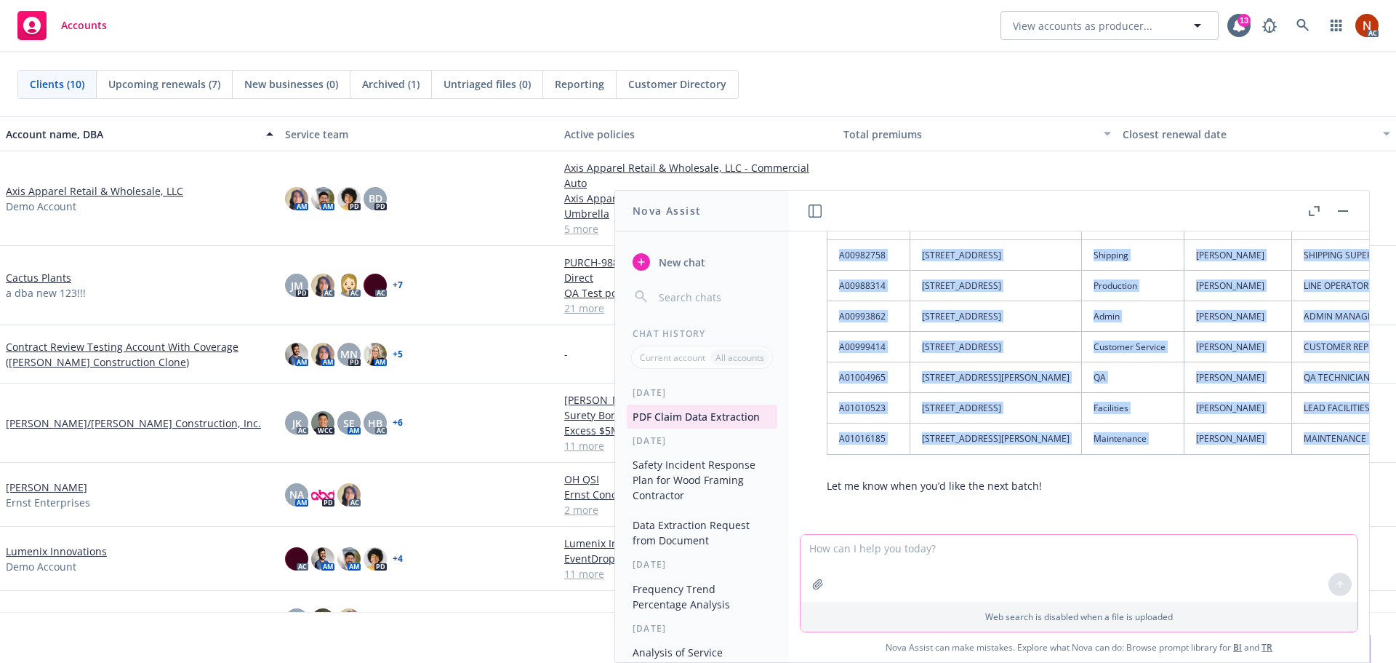
click at [897, 551] on textarea at bounding box center [1079, 568] width 557 height 67
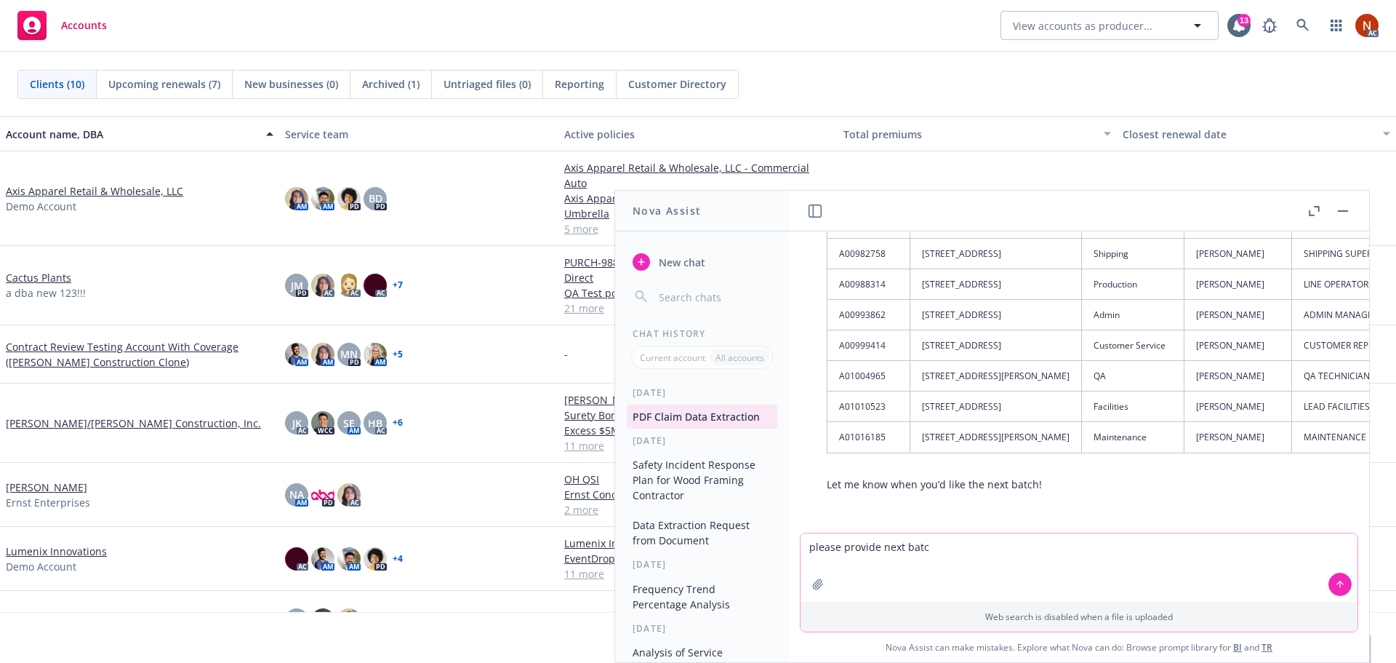
type textarea "please provide next batch"
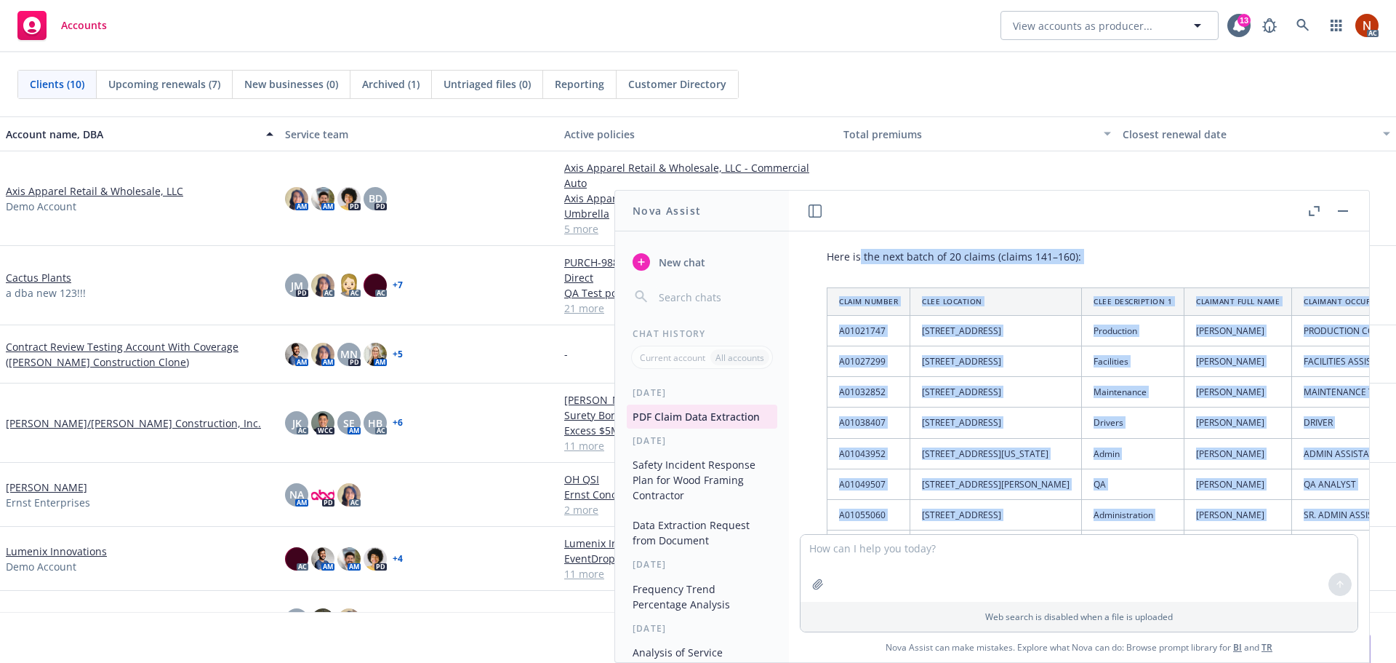
scroll to position [7046, 0]
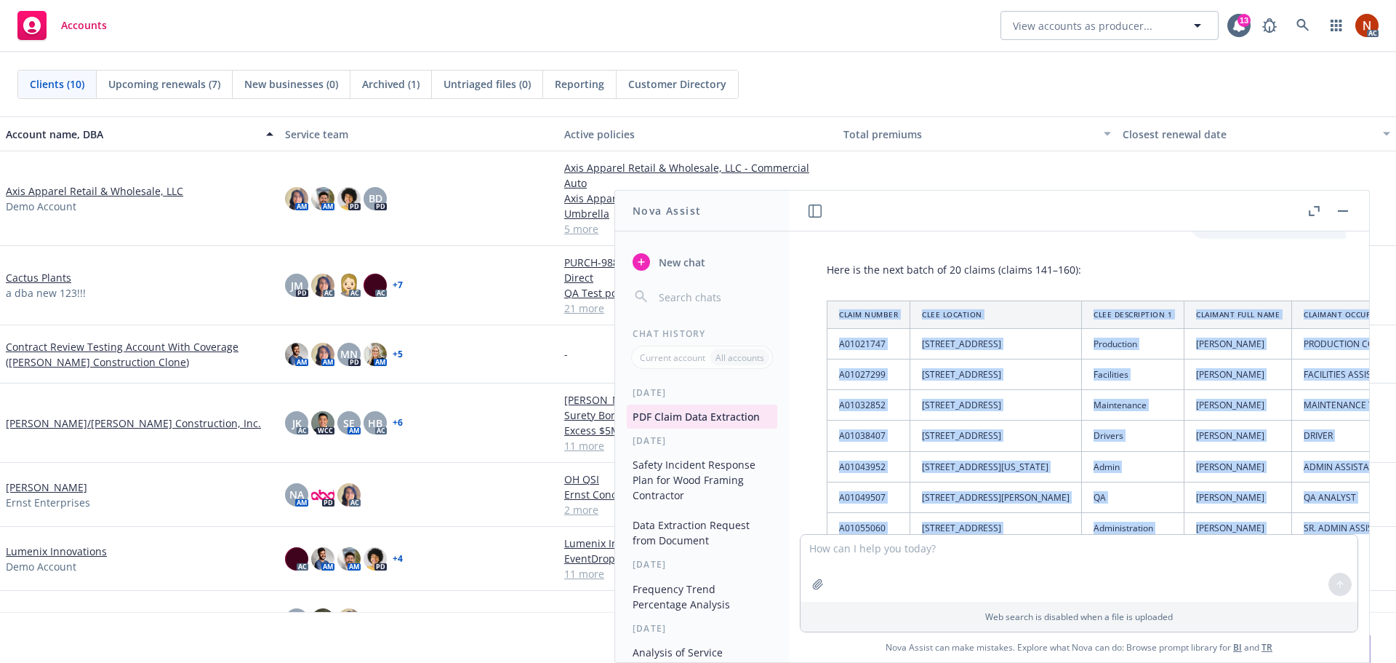
drag, startPoint x: 1110, startPoint y: 429, endPoint x: 834, endPoint y: 313, distance: 299.2
copy table "Claim Number CLEE Location CLEE Description 1 Claimant Full Name Claimant Occup…"
click at [953, 503] on td "[STREET_ADDRESS][PERSON_NAME]" at bounding box center [997, 496] width 172 height 31
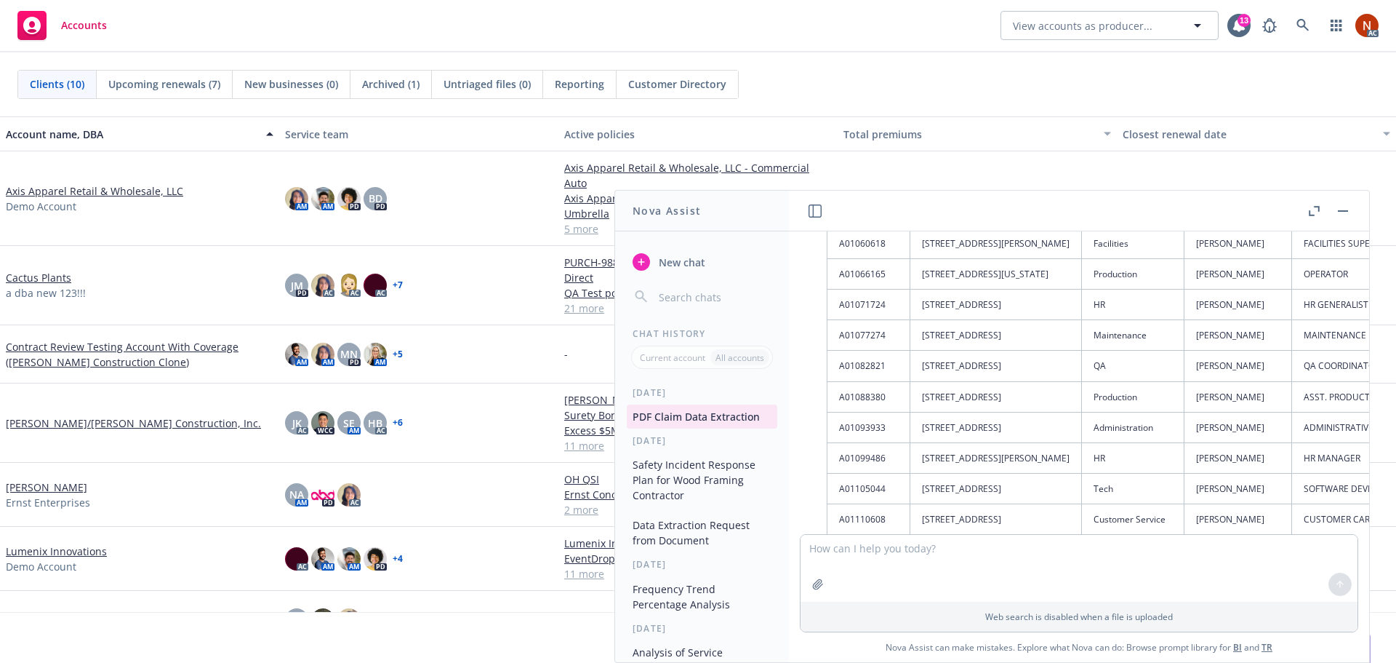
scroll to position [7544, 0]
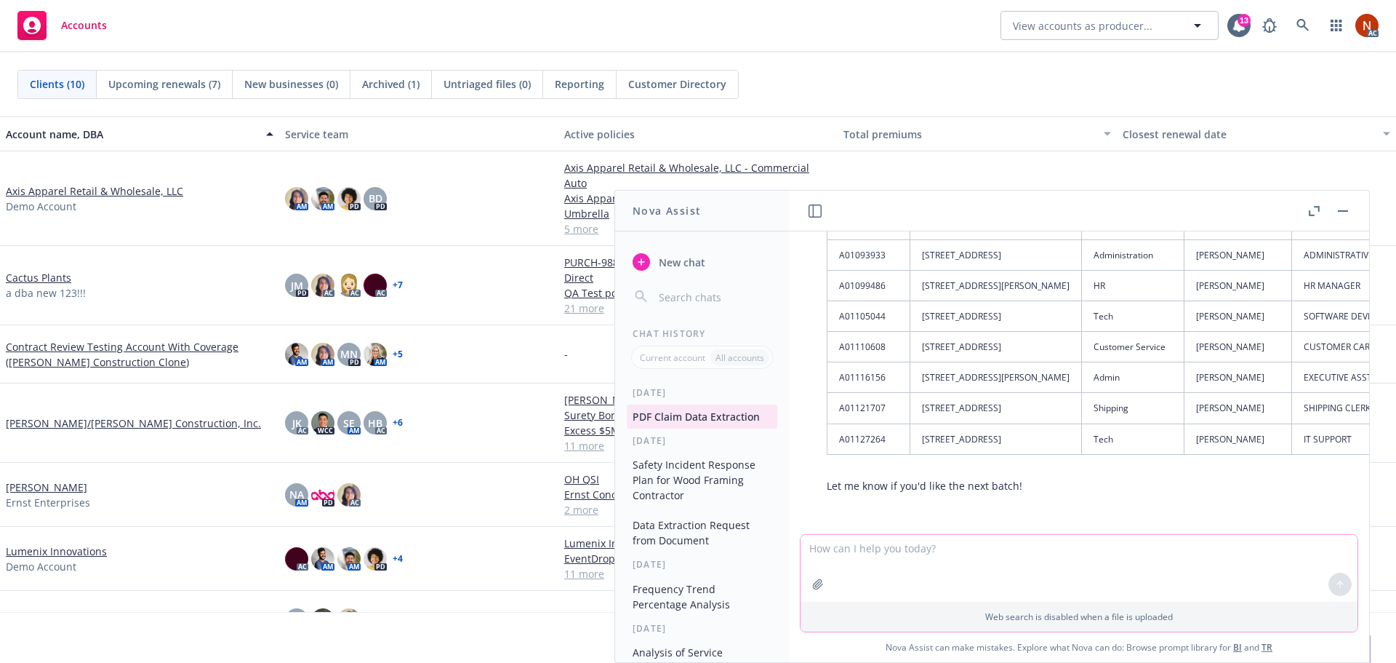
click at [916, 547] on textarea at bounding box center [1079, 568] width 557 height 67
type textarea "please provide next batch"
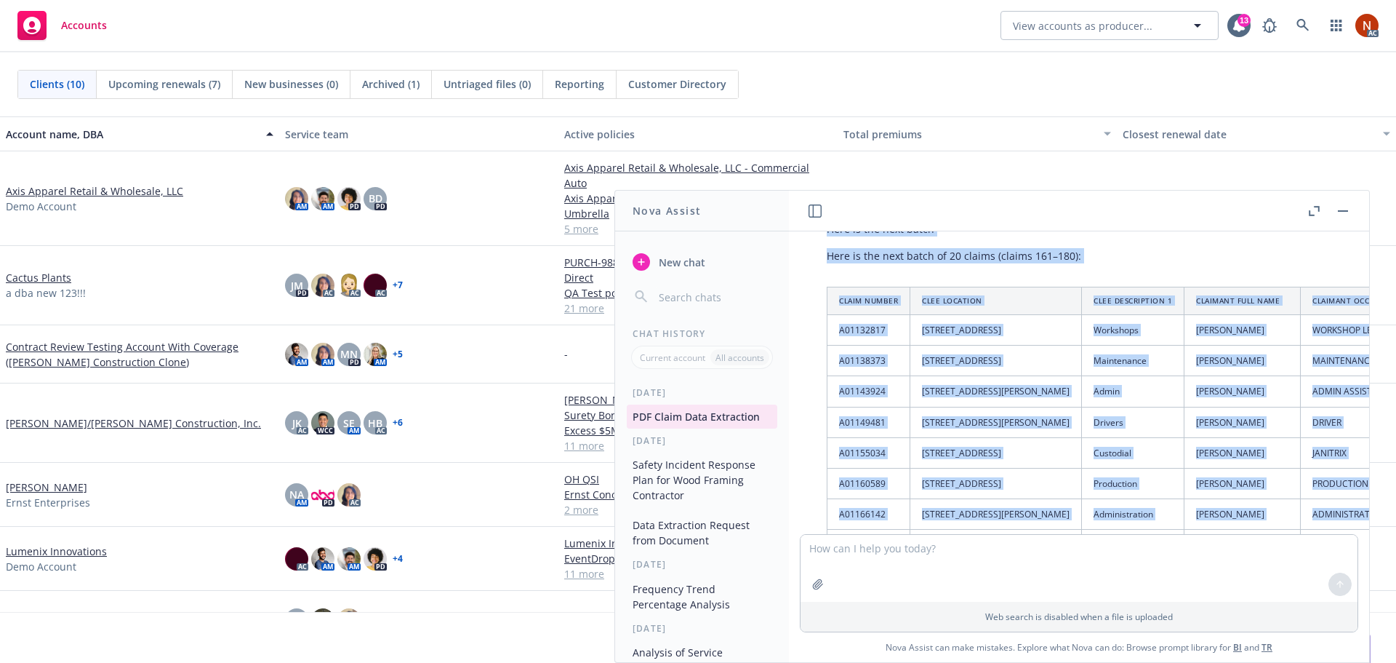
scroll to position [7788, 0]
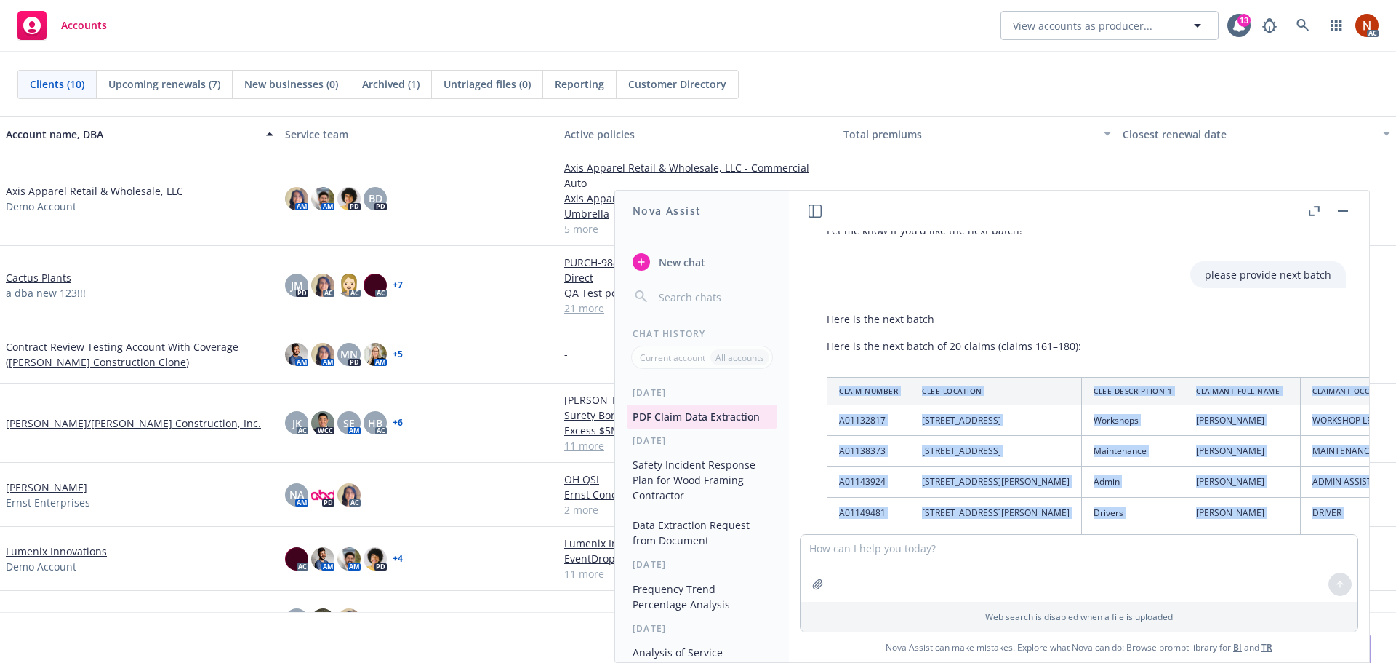
drag, startPoint x: 1121, startPoint y: 428, endPoint x: 836, endPoint y: 389, distance: 287.8
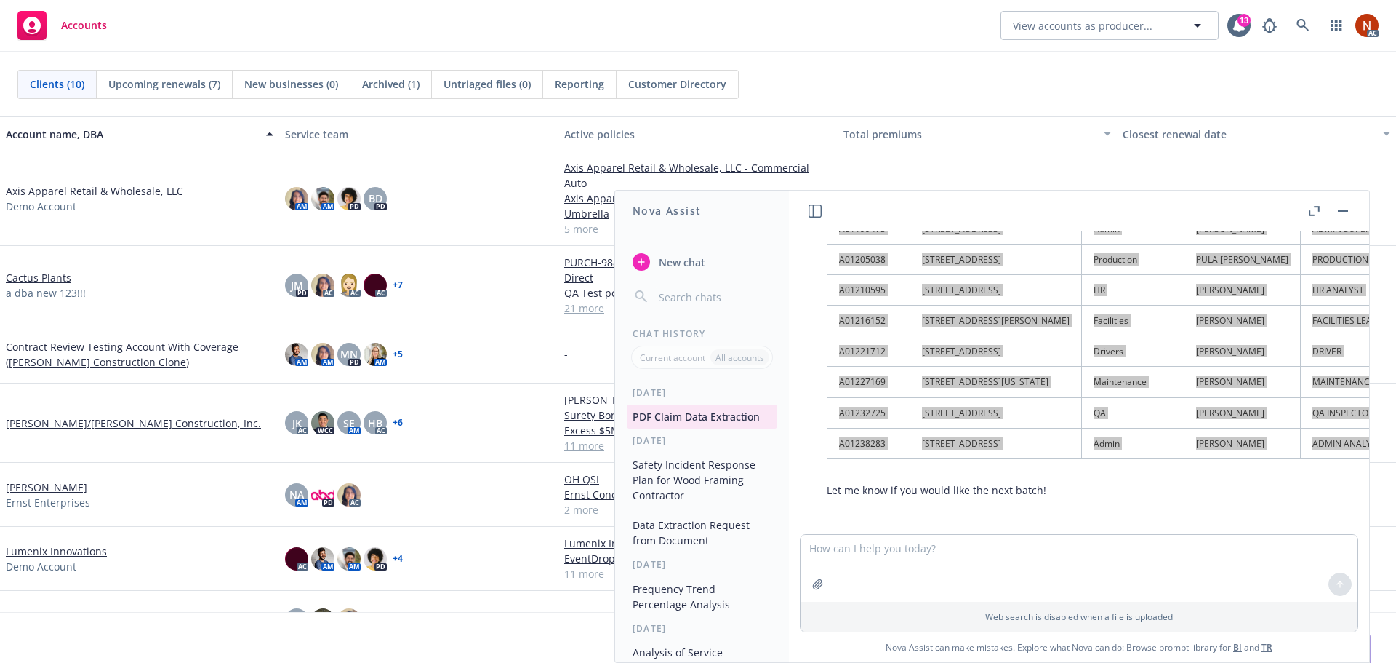
scroll to position [8363, 0]
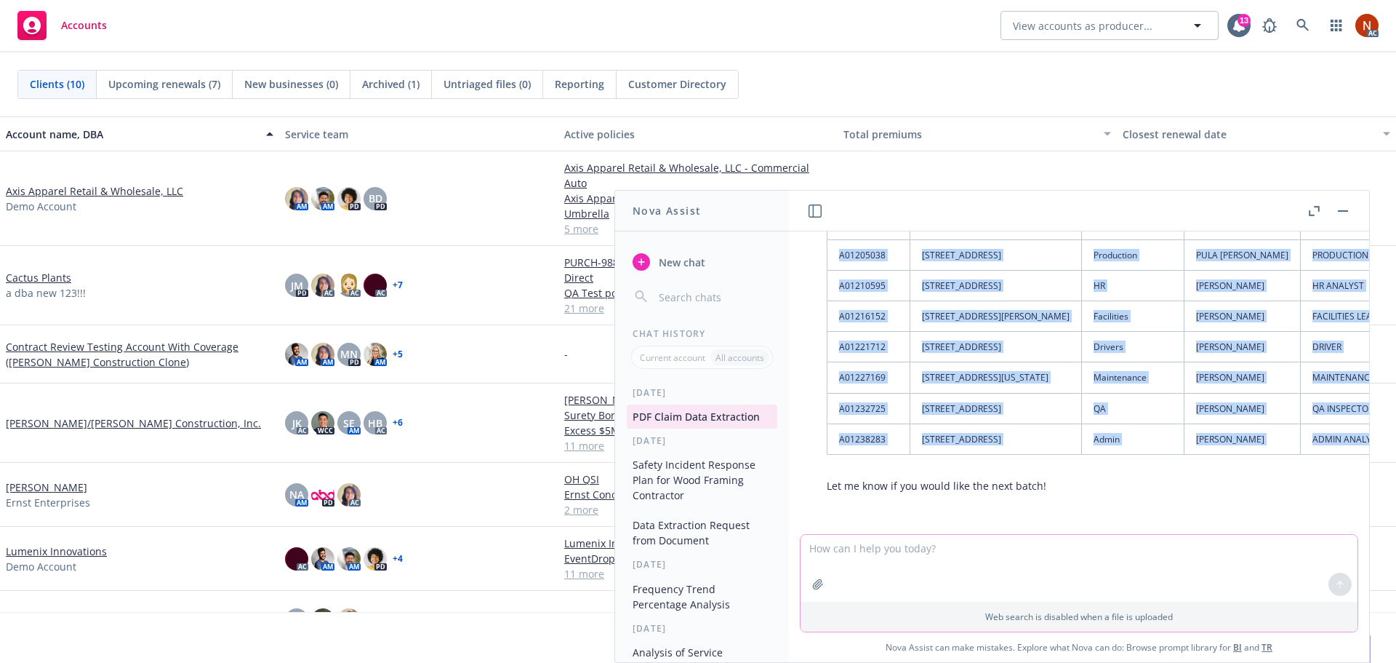
click at [901, 561] on textarea at bounding box center [1079, 568] width 557 height 67
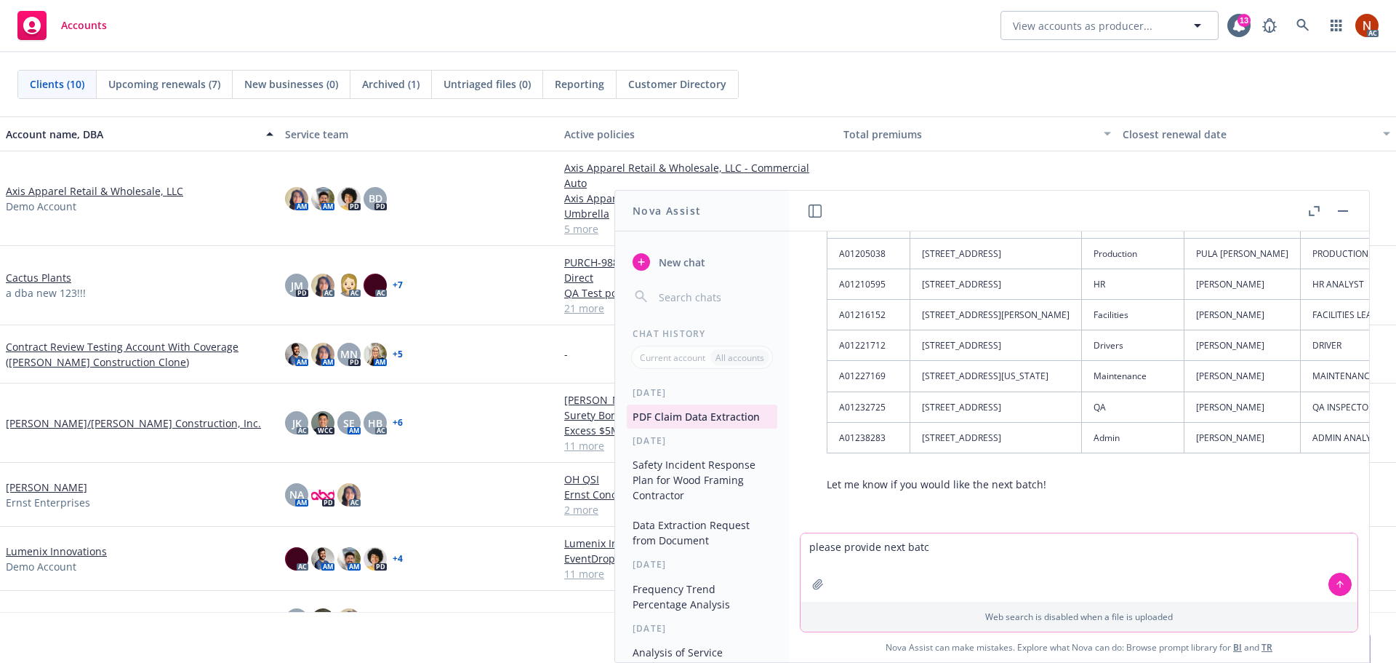
type textarea "please provide next batch"
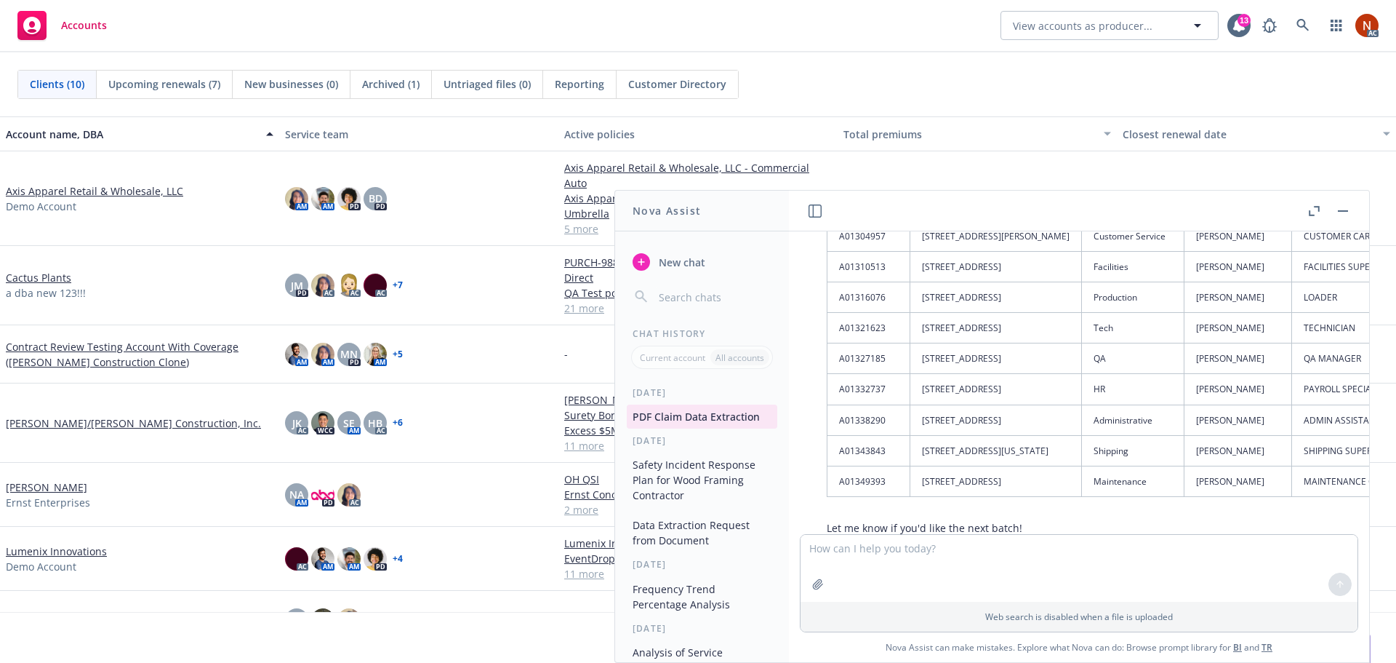
scroll to position [9155, 0]
